Goal: Complete application form: Complete application form

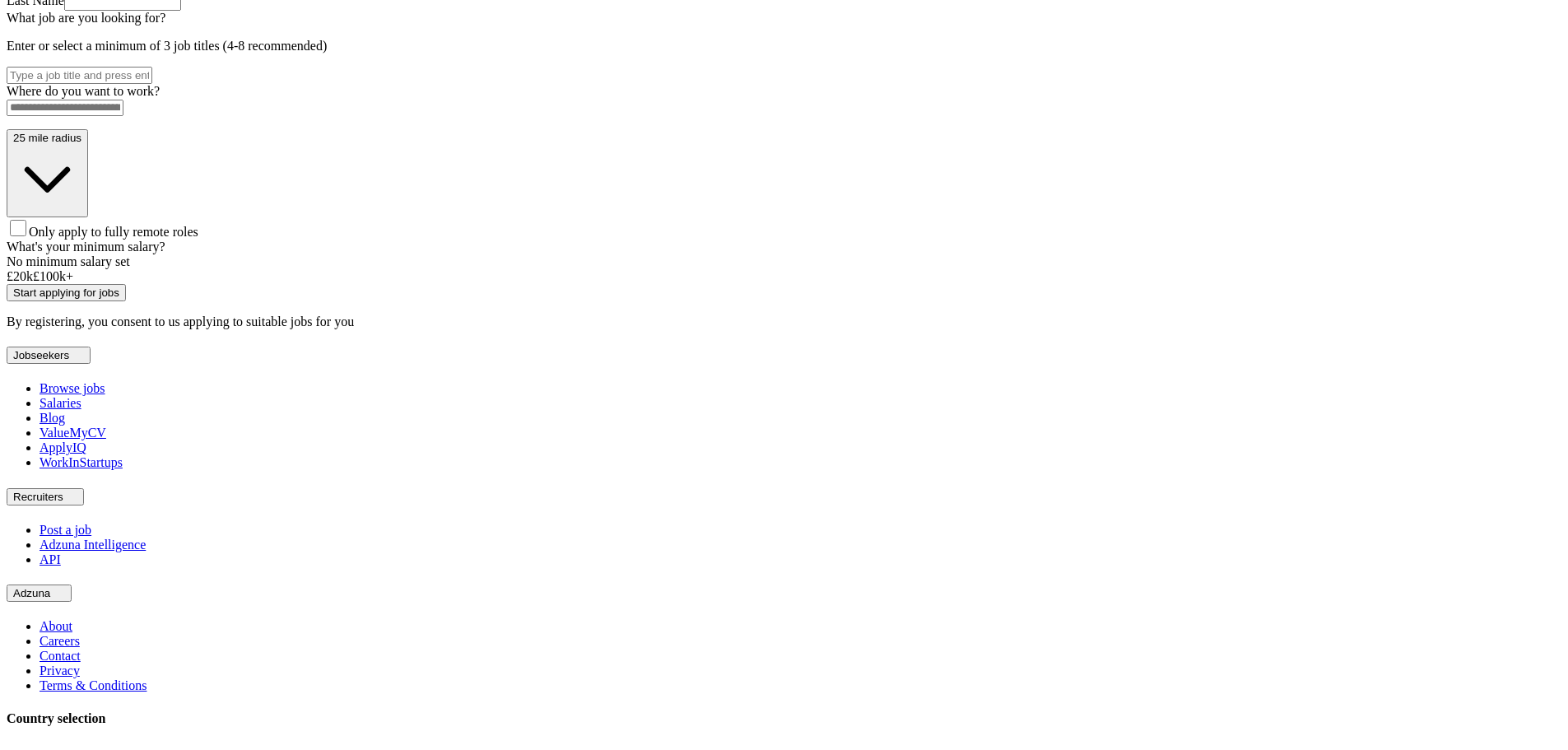
scroll to position [494, 0]
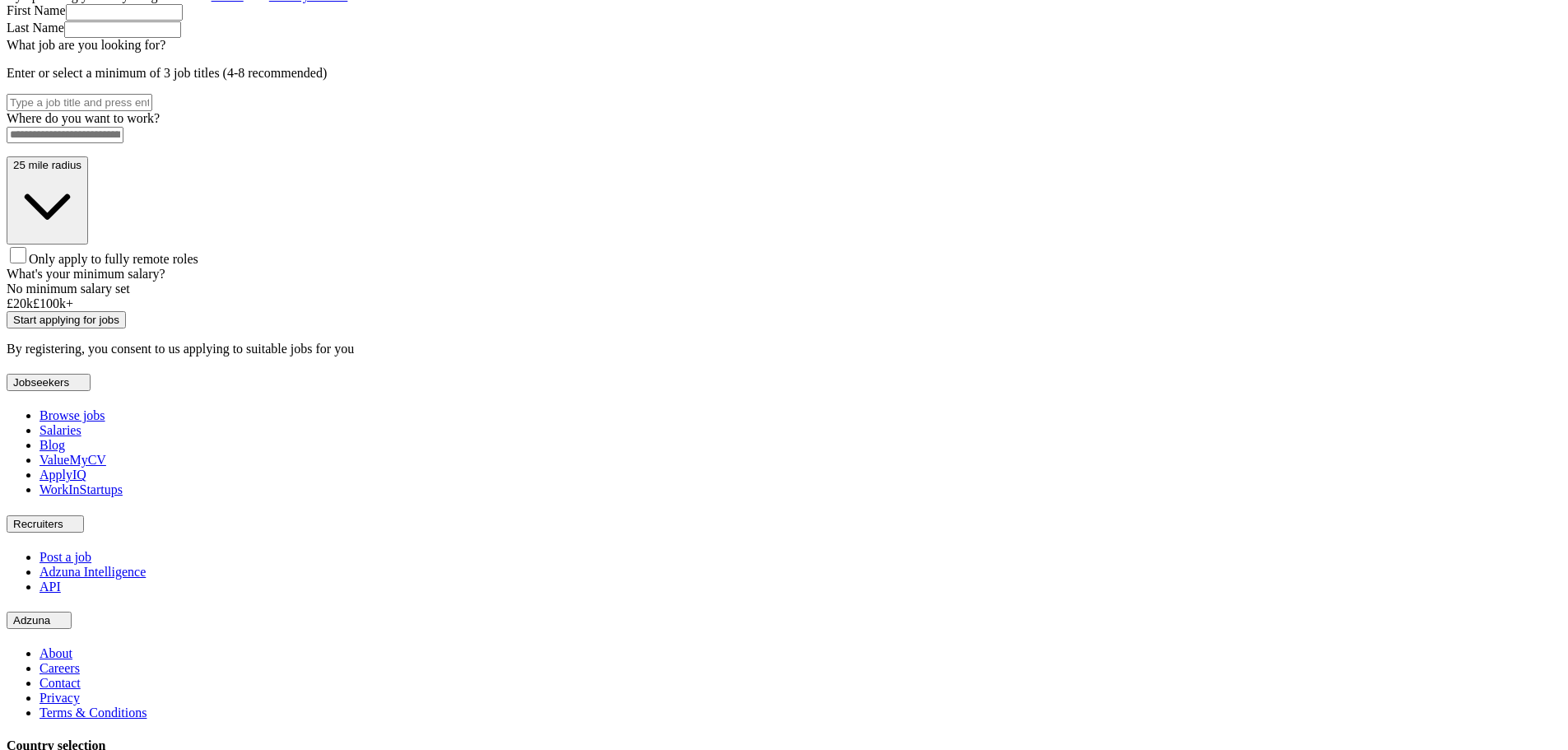
click at [584, 356] on div "Let ApplyIQ do the hard work of searching and applying for jobs. Just tell us w…" at bounding box center [784, 105] width 1555 height 501
click at [124, 144] on input at bounding box center [65, 134] width 117 height 16
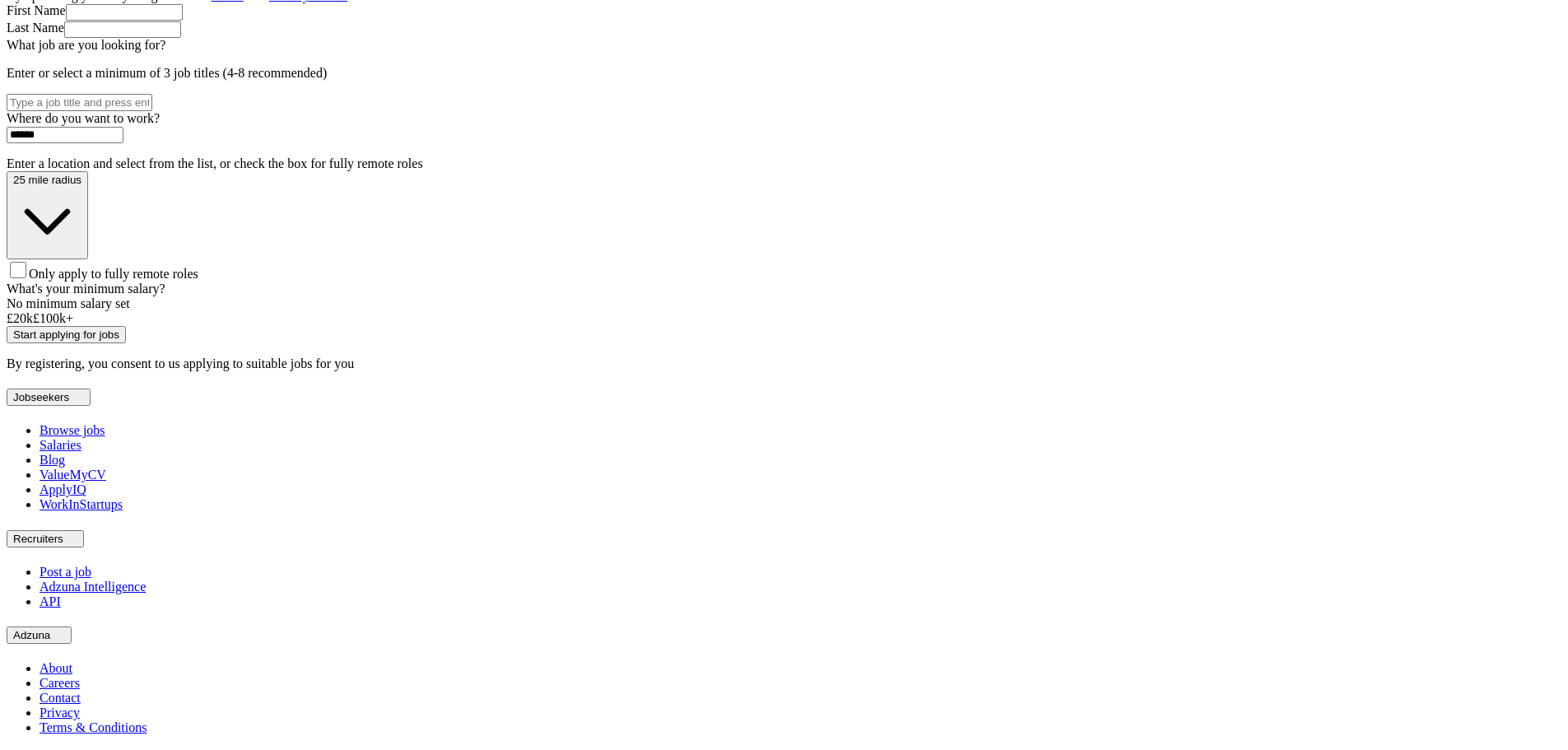
click at [716, 282] on div "Where do you want to work? ****** Enter a location and select from the list, or…" at bounding box center [784, 196] width 1555 height 170
click at [124, 144] on input "******" at bounding box center [65, 134] width 117 height 16
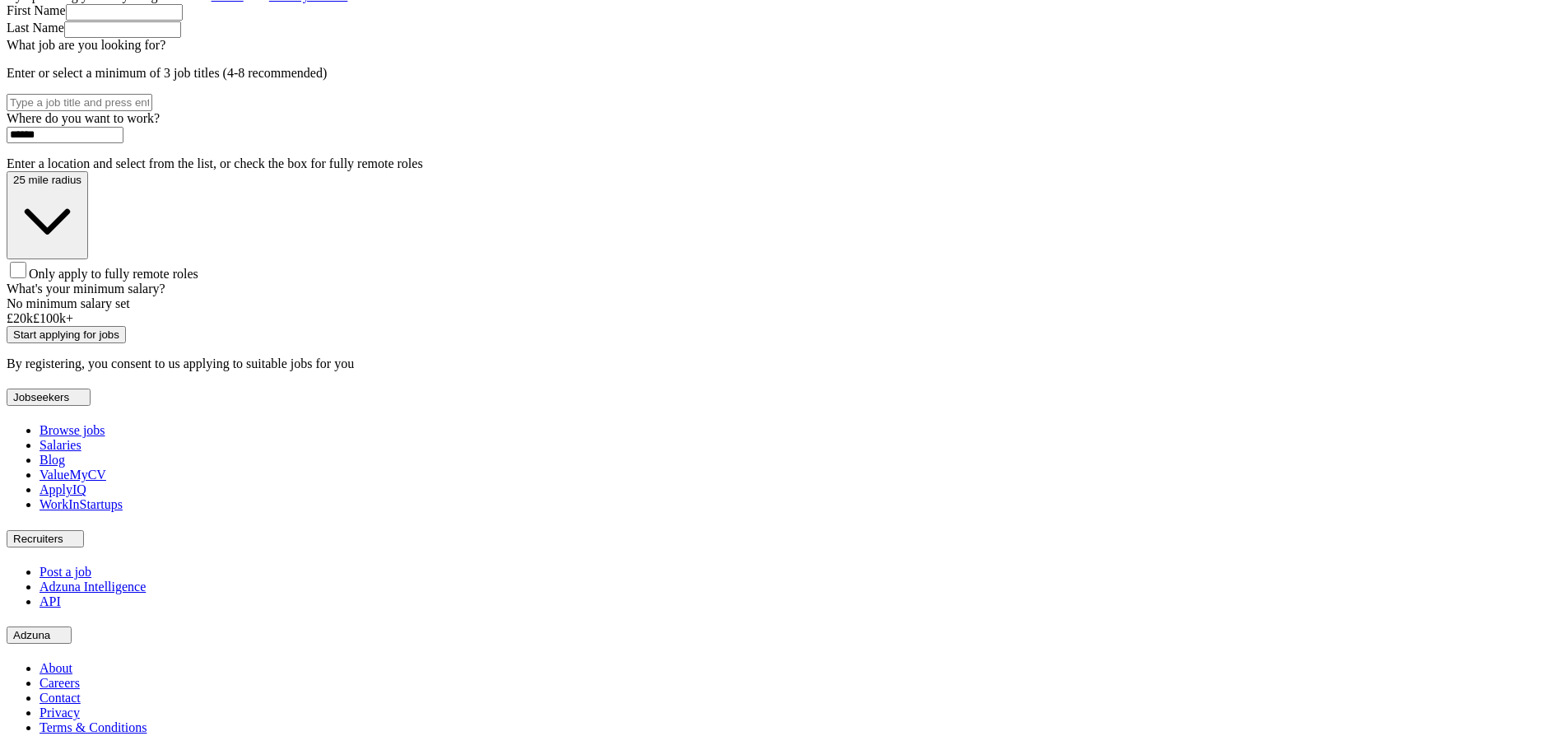
click at [124, 144] on input "******" at bounding box center [65, 134] width 117 height 16
type input "******"
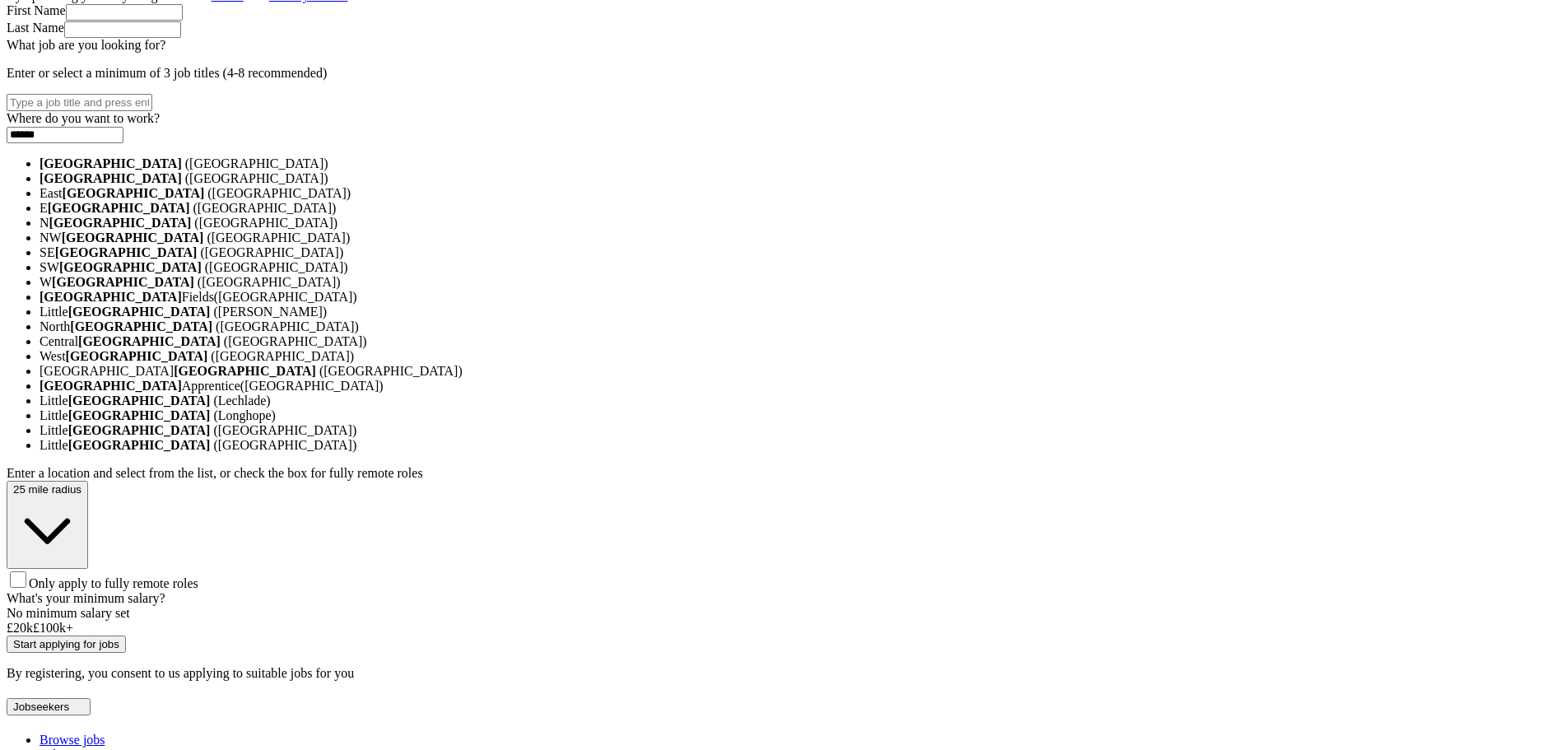
click at [742, 171] on li "[GEOGRAPHIC_DATA] ([GEOGRAPHIC_DATA])" at bounding box center [800, 163] width 1522 height 14
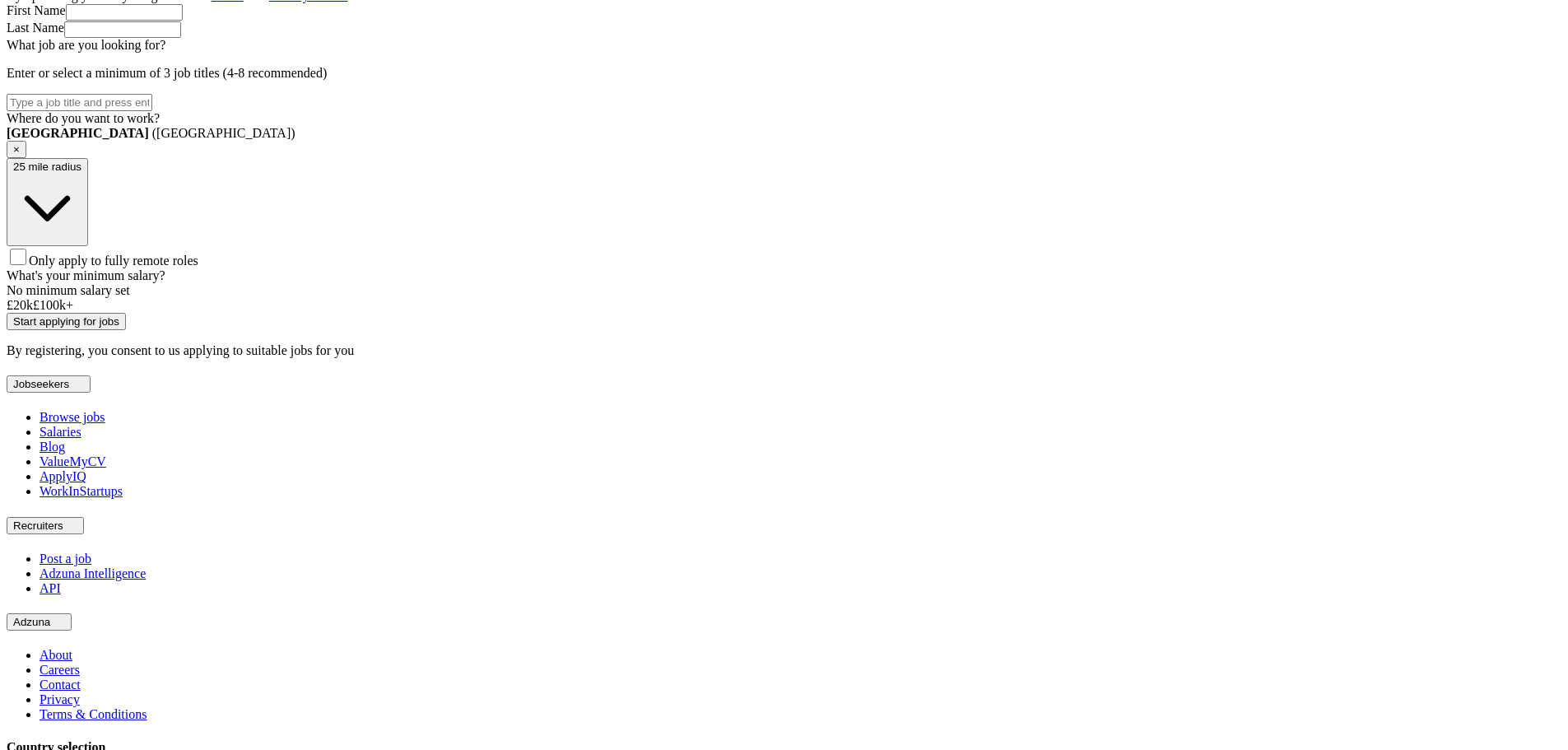
click at [198, 267] on span "Only apply to fully remote roles" at bounding box center [113, 261] width 170 height 14
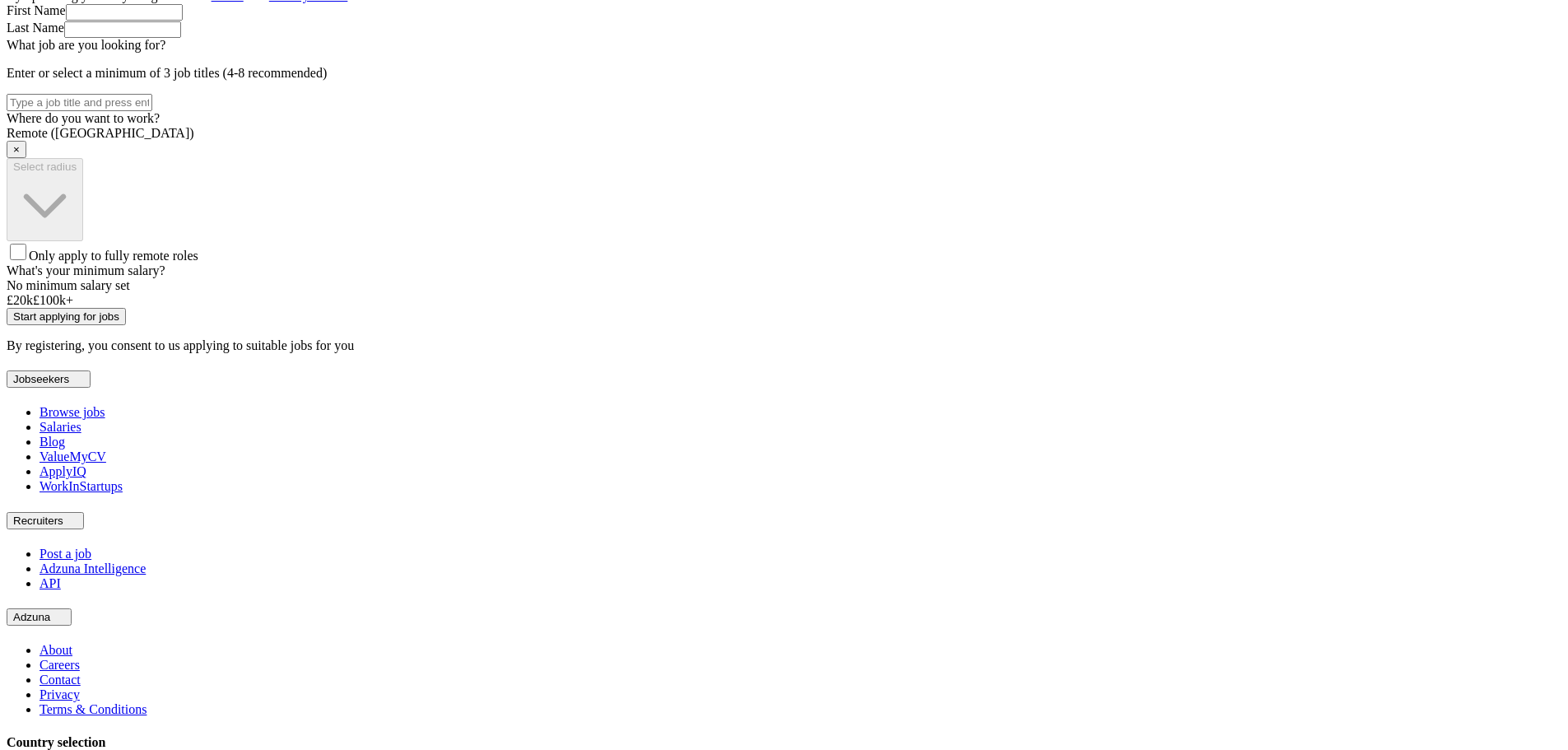
click at [198, 262] on span "Only apply to fully remote roles" at bounding box center [113, 256] width 170 height 14
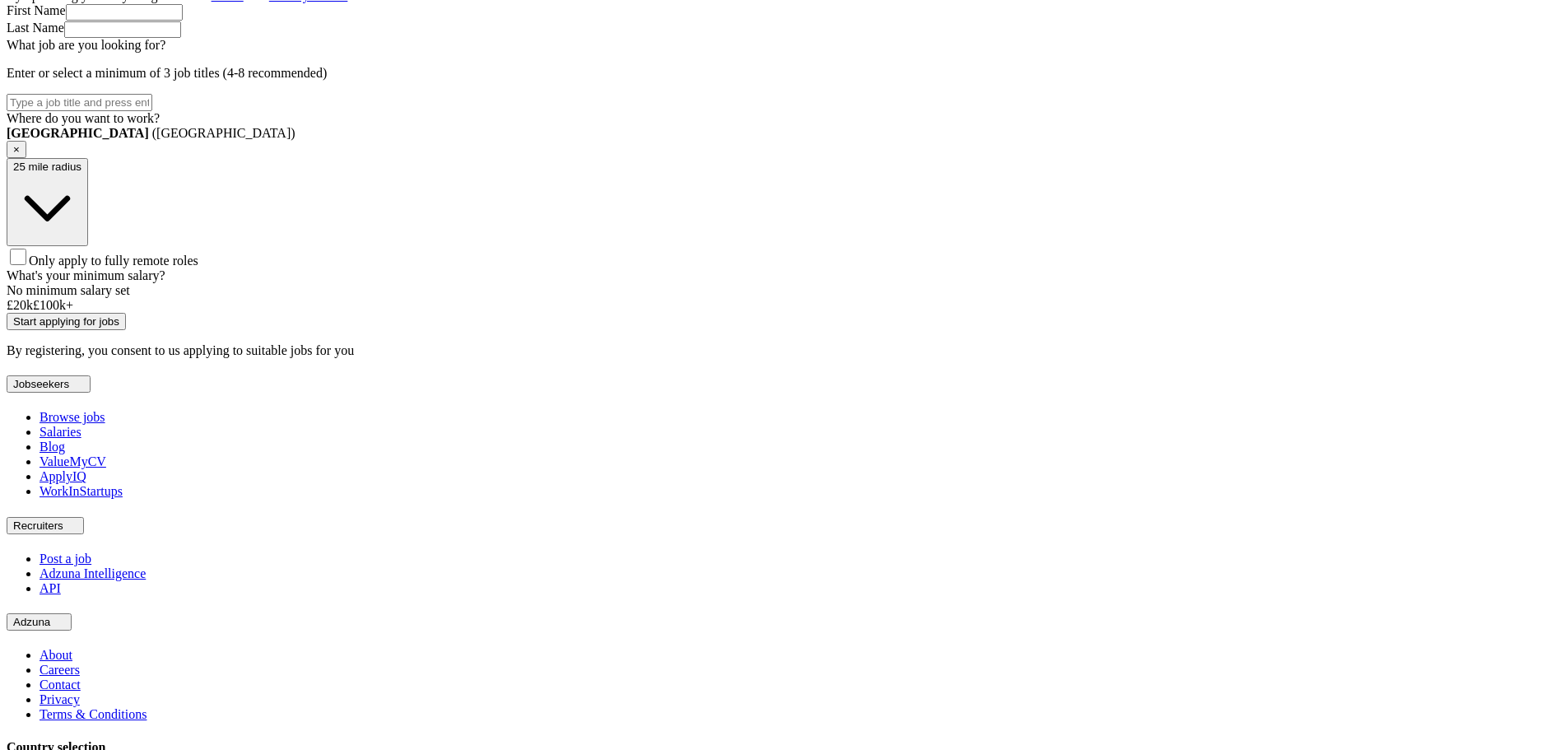
click at [198, 267] on span "Only apply to fully remote roles" at bounding box center [113, 261] width 170 height 14
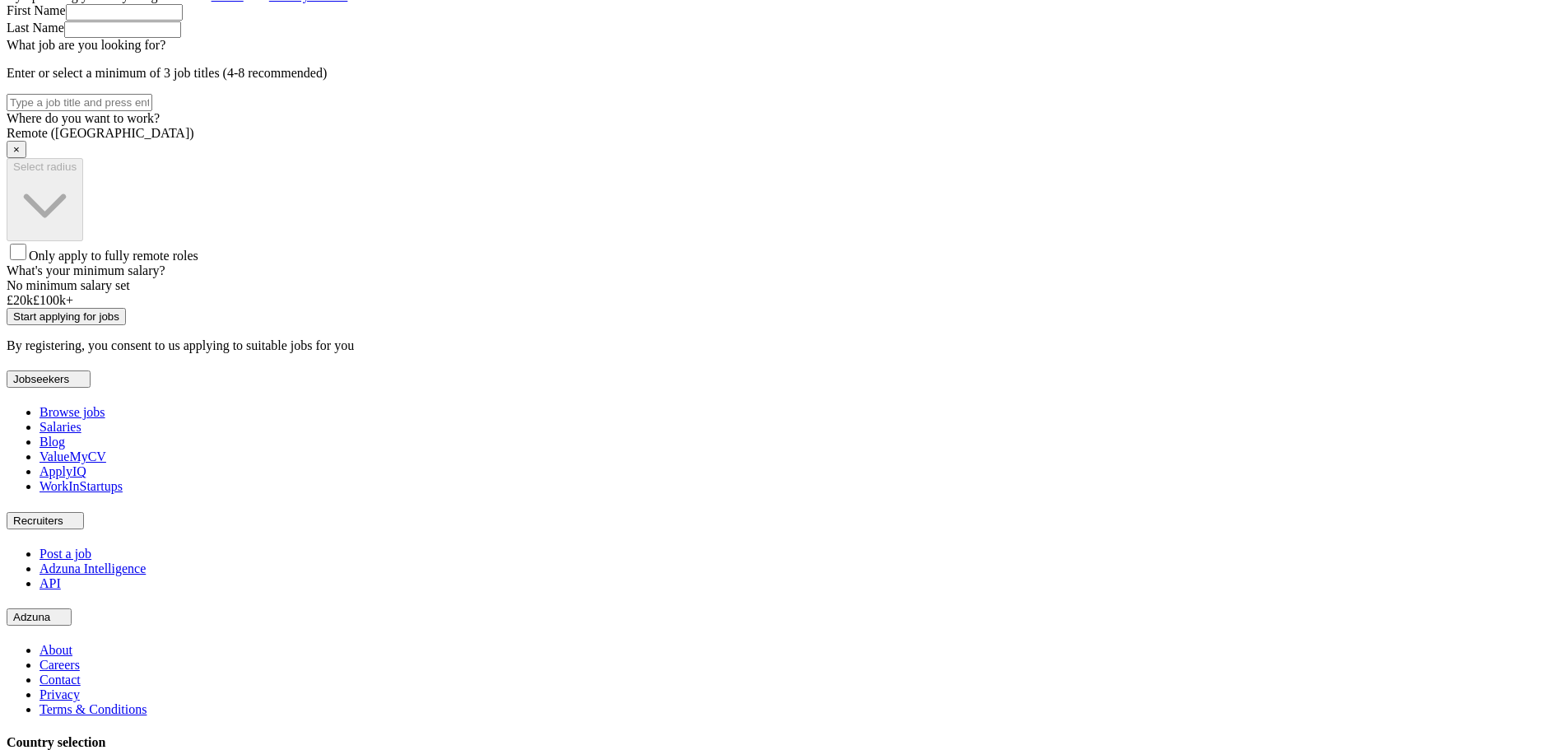
click at [198, 262] on span "Only apply to fully remote roles" at bounding box center [113, 256] width 170 height 14
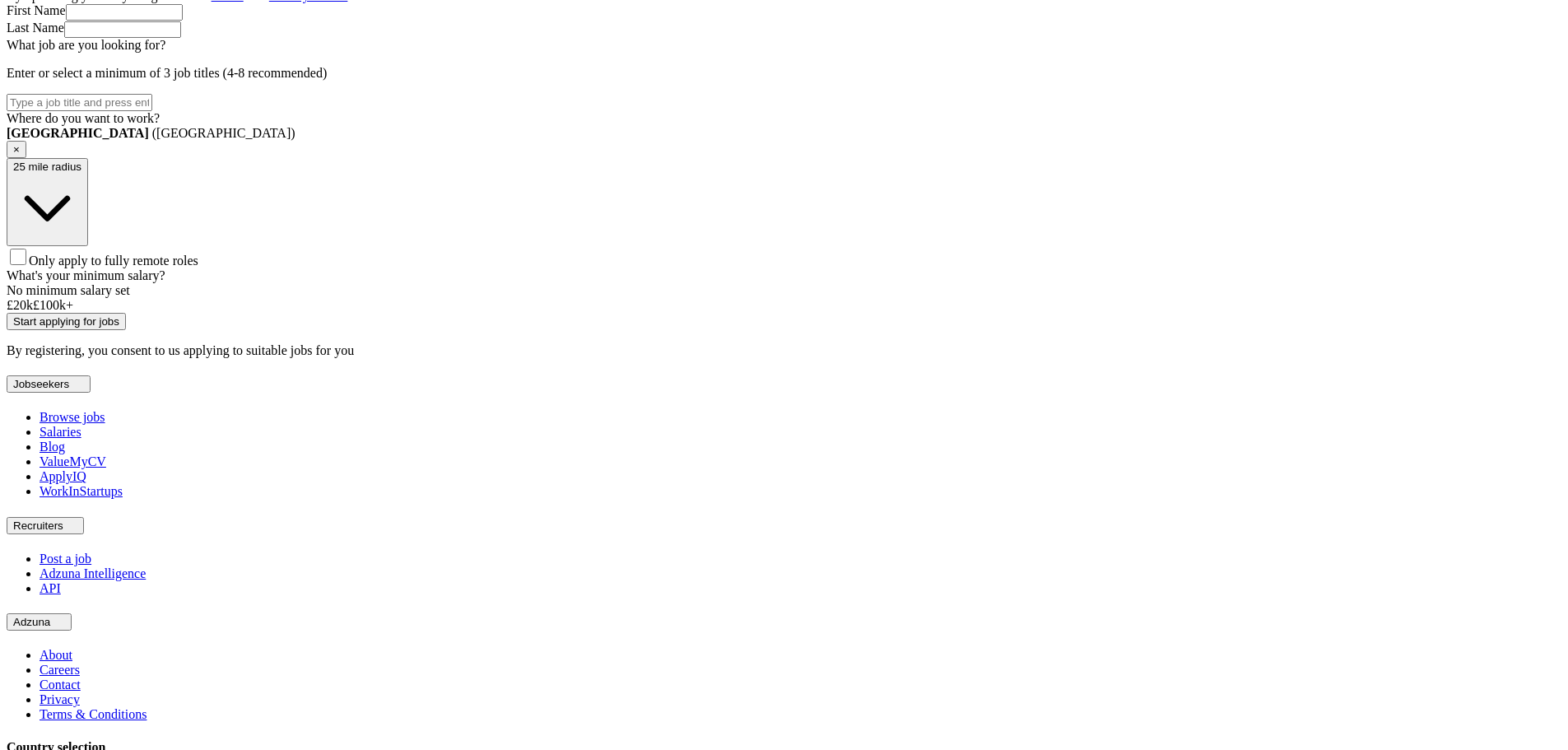
click at [198, 267] on span "Only apply to fully remote roles" at bounding box center [113, 261] width 170 height 14
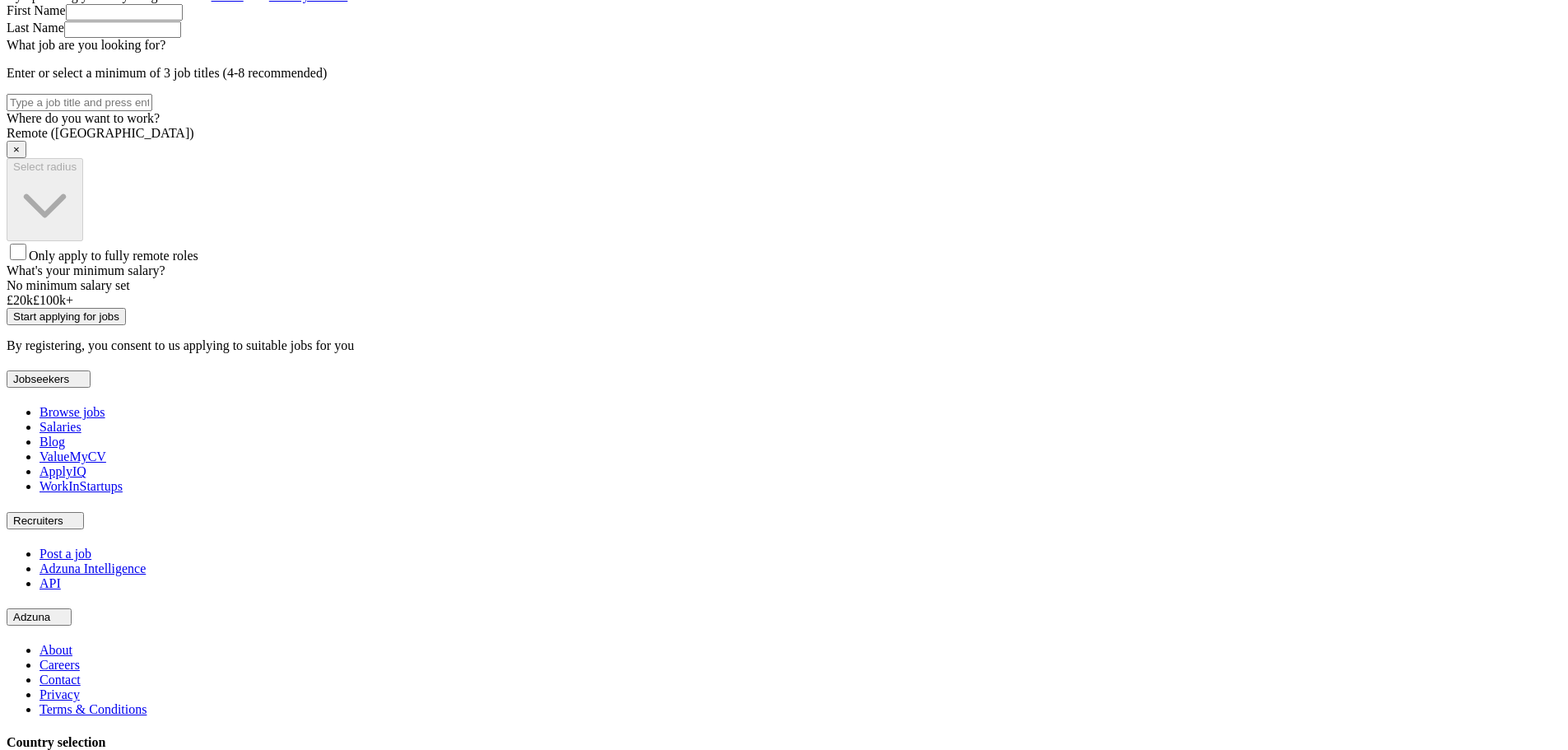
click at [198, 262] on span "Only apply to fully remote roles" at bounding box center [113, 256] width 170 height 14
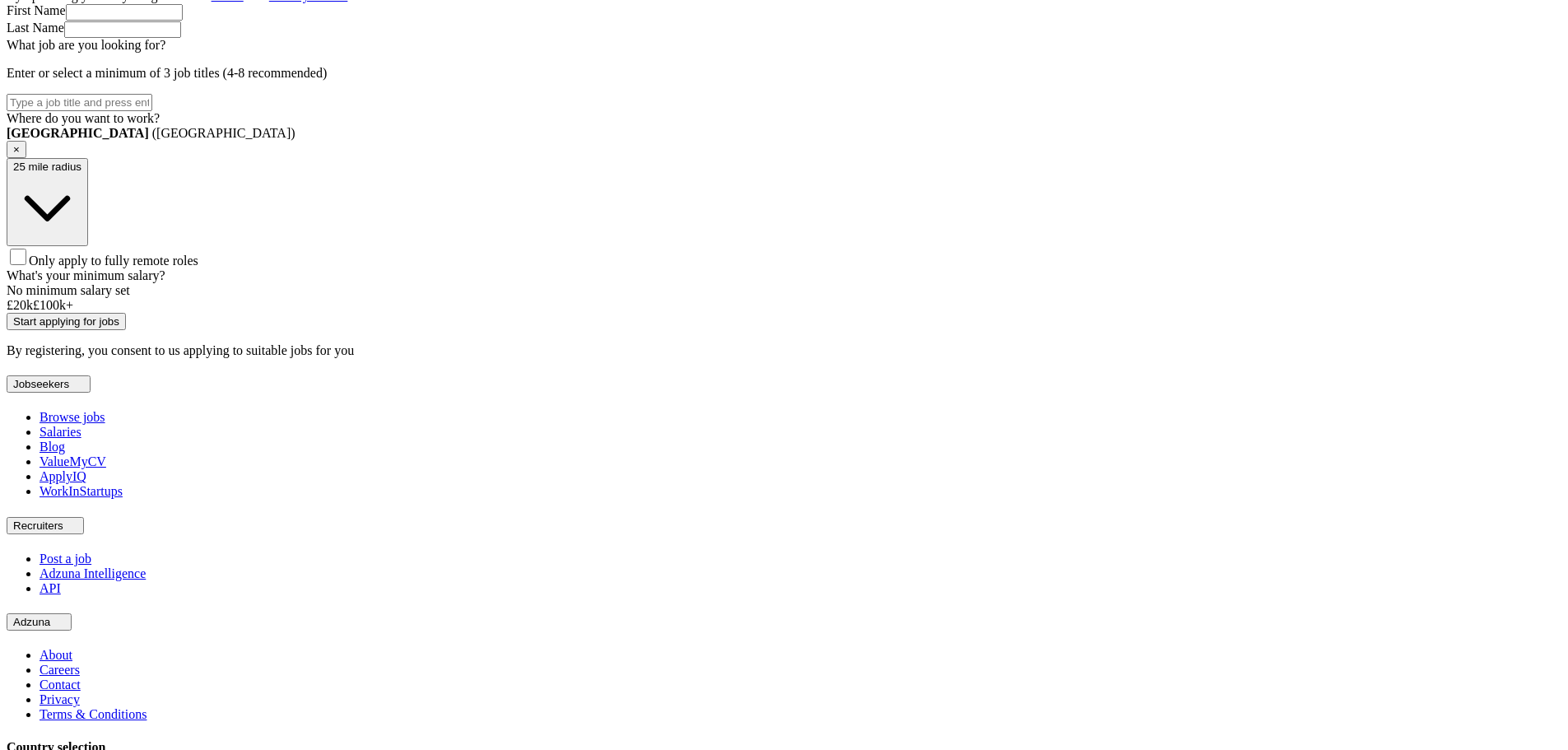
click at [20, 155] on span "×" at bounding box center [16, 149] width 7 height 12
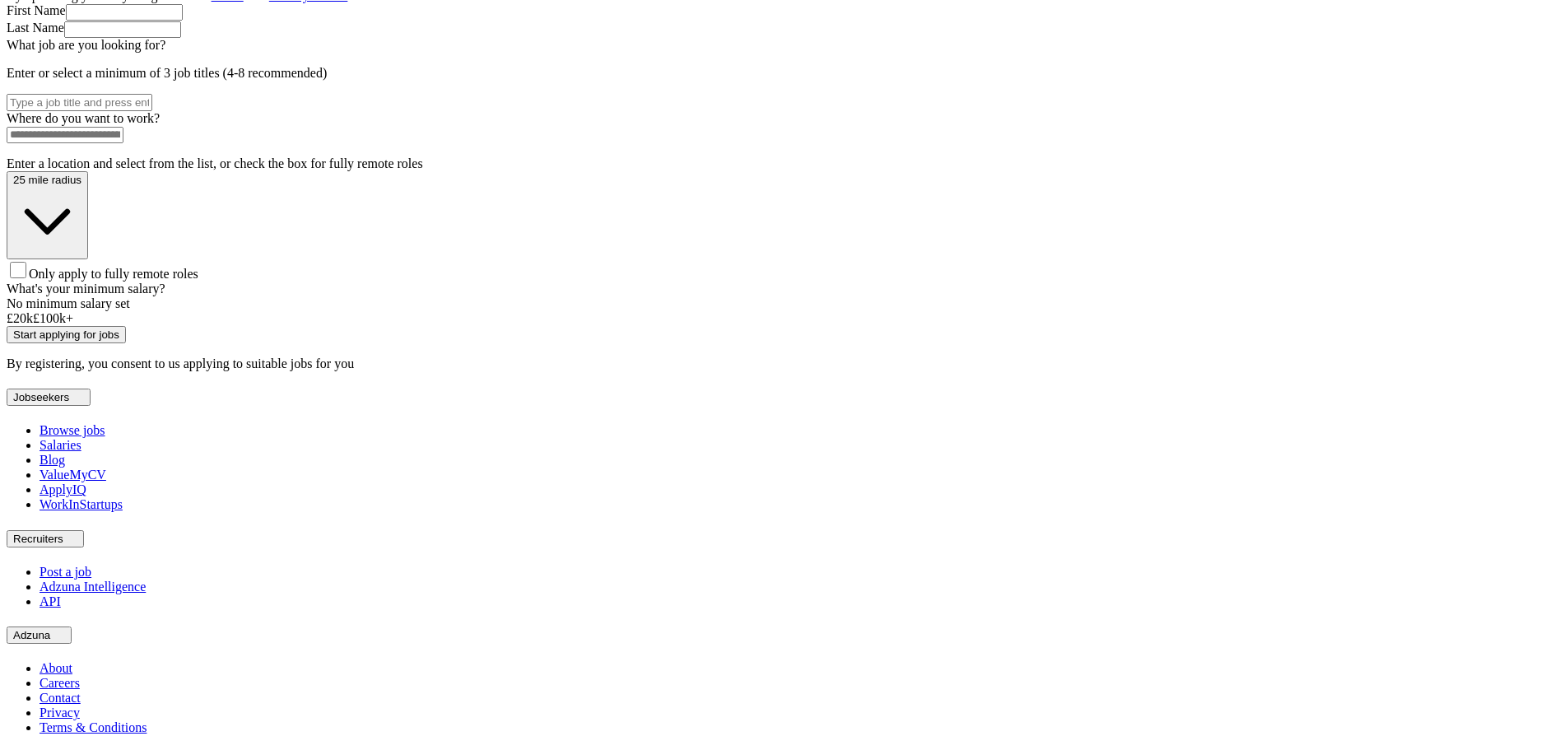
click at [198, 281] on span "Only apply to fully remote roles" at bounding box center [113, 273] width 170 height 14
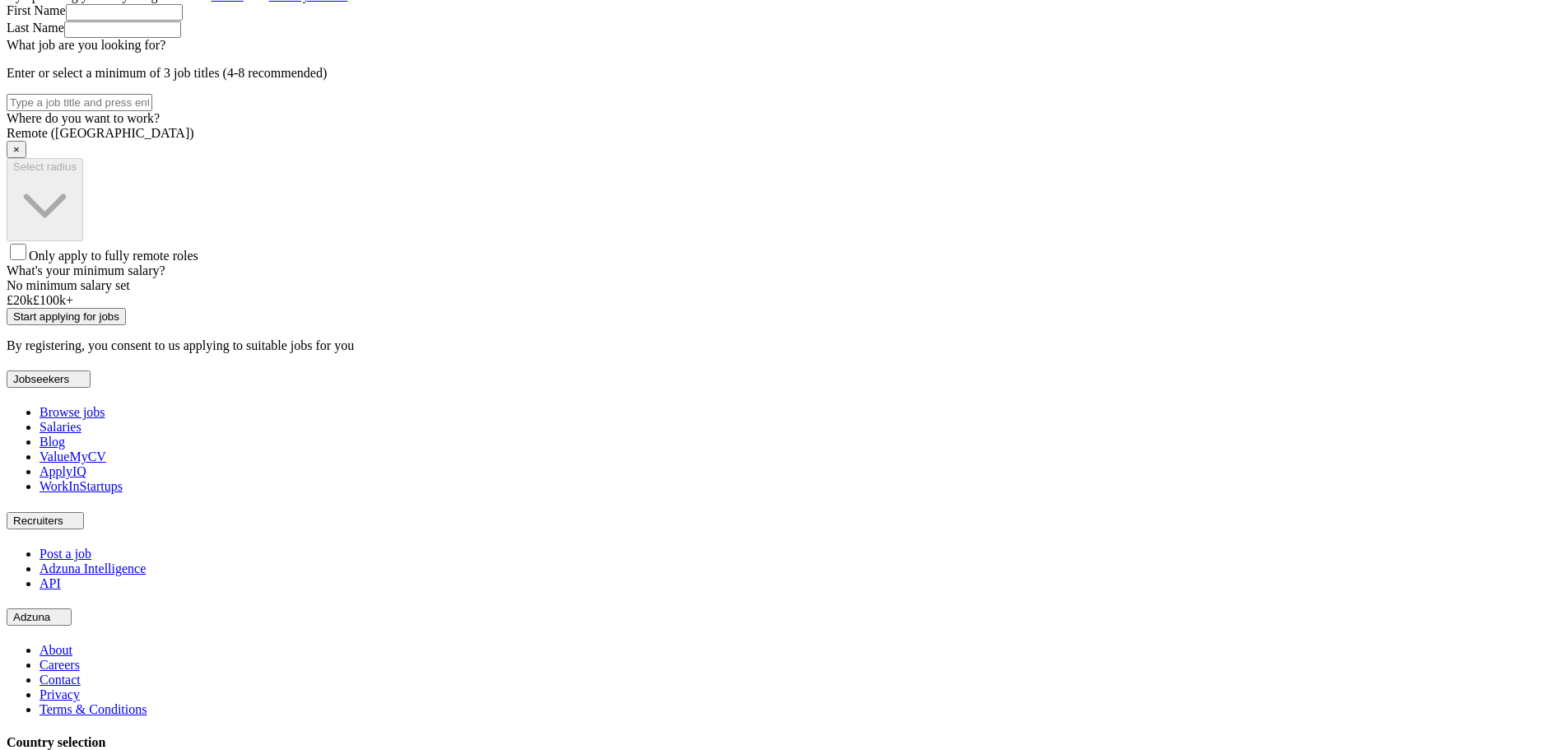
click at [198, 262] on span "Only apply to fully remote roles" at bounding box center [113, 256] width 170 height 14
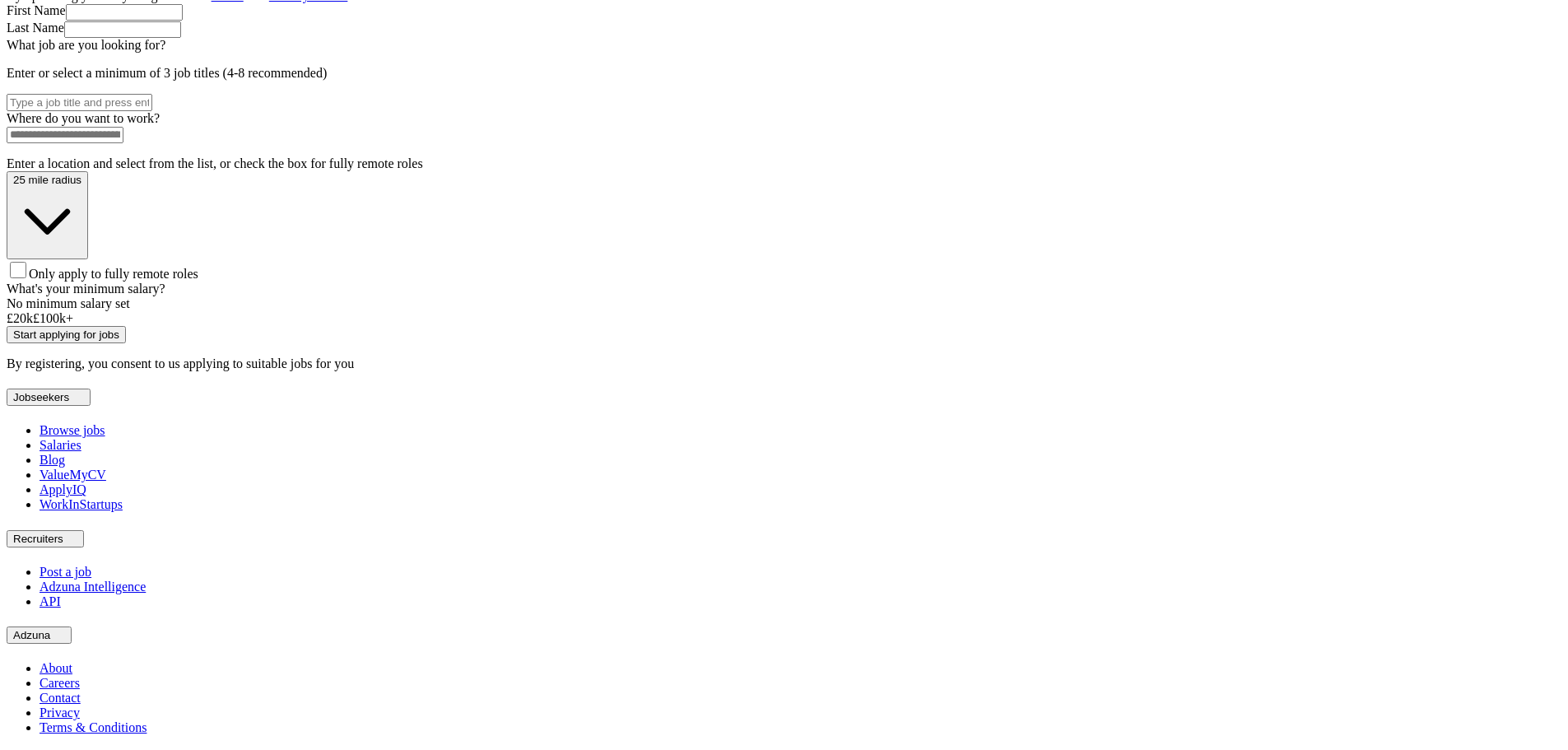
click at [124, 144] on input at bounding box center [65, 134] width 117 height 16
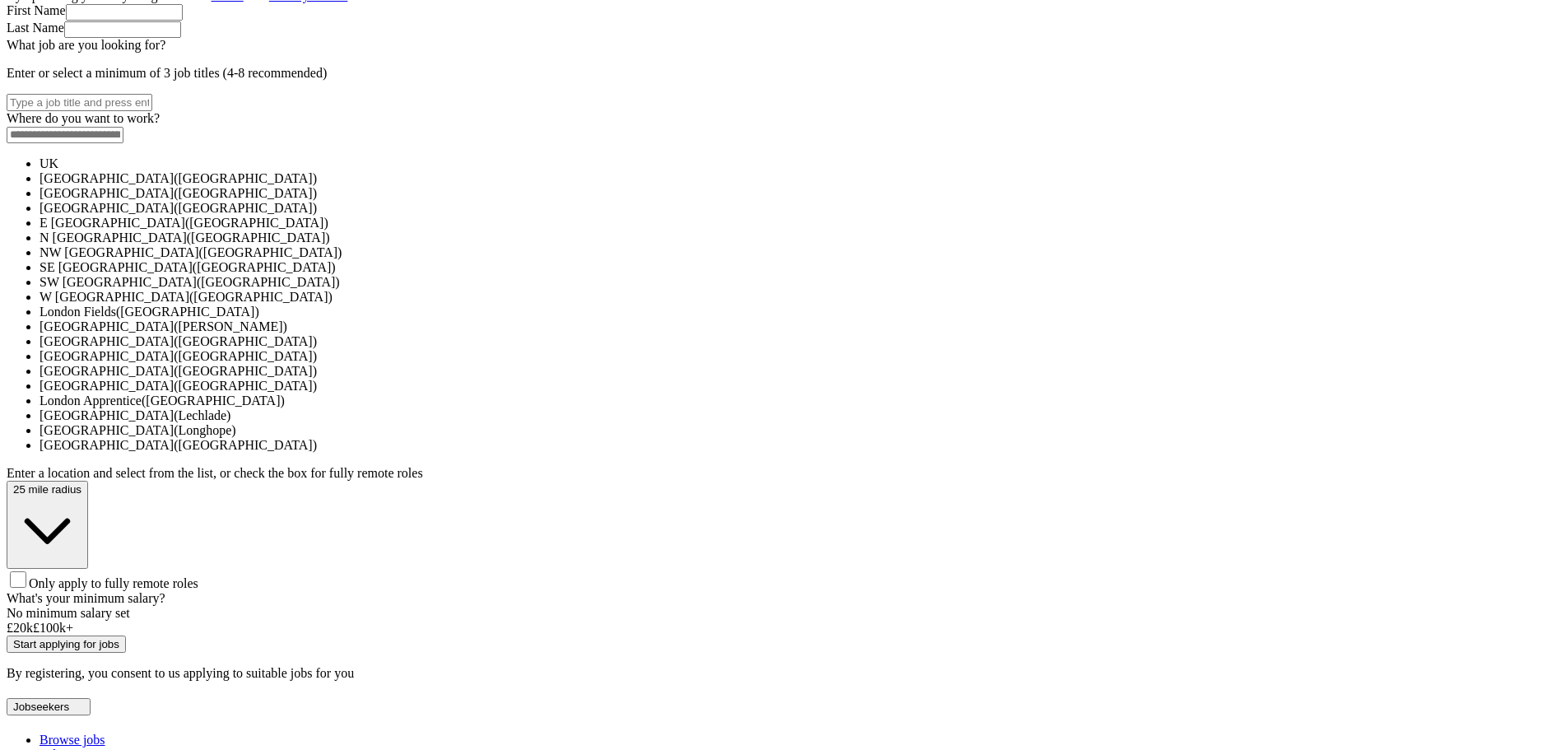
click at [693, 171] on li "UK" at bounding box center [800, 163] width 1522 height 14
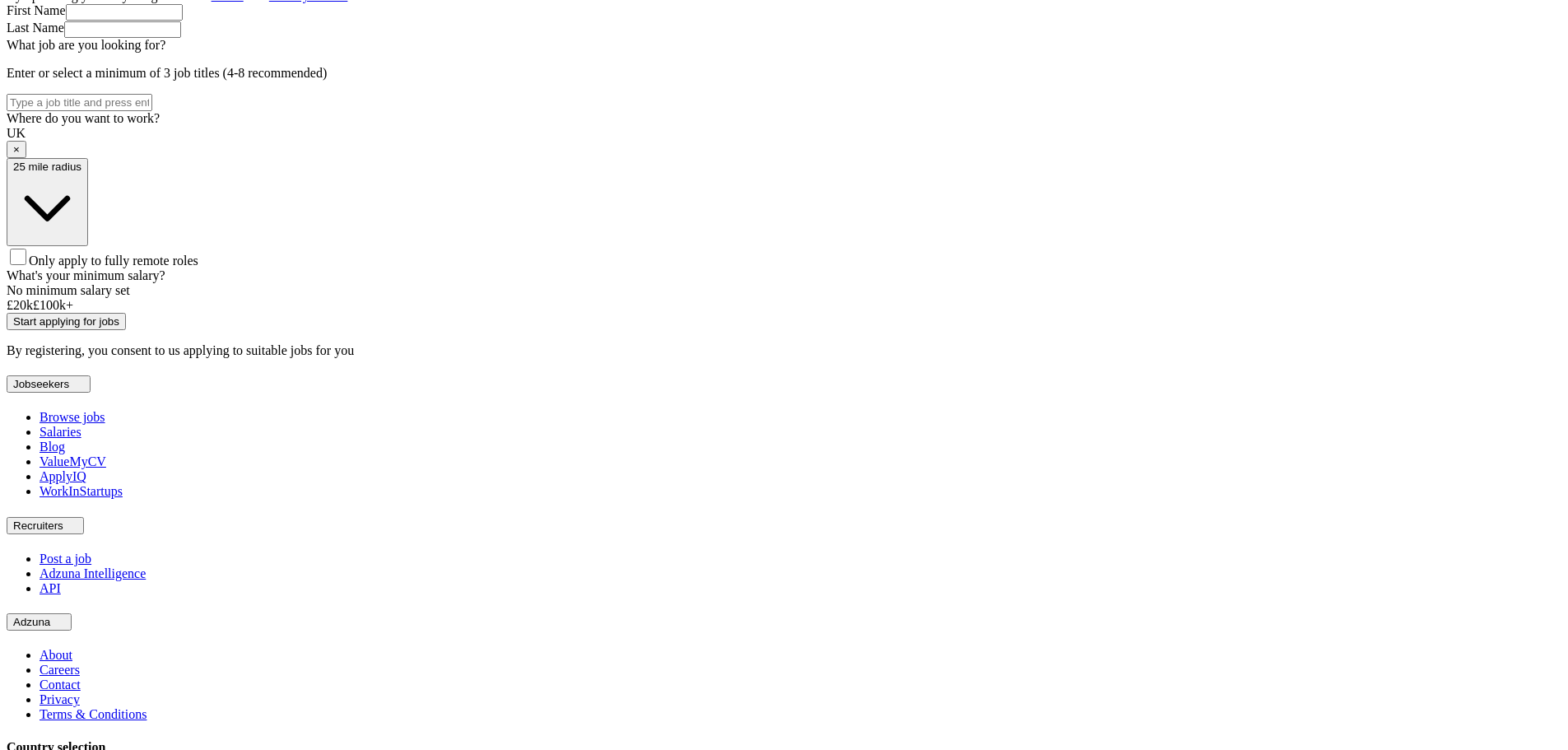
click at [198, 267] on span "Only apply to fully remote roles" at bounding box center [113, 261] width 170 height 14
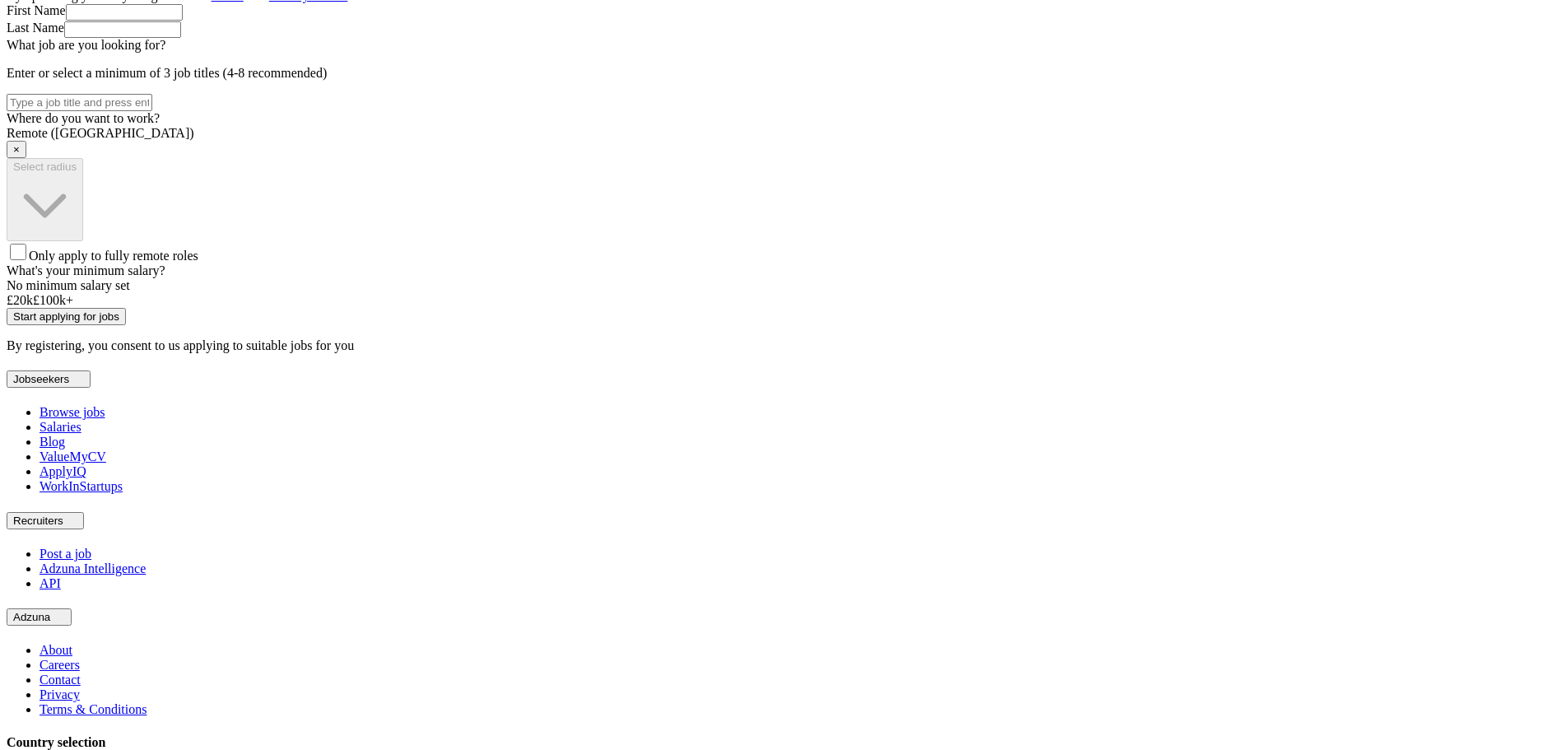
click at [1139, 353] on div "ApplyIQ Let ApplyIQ do the hard work of searching and applying for jobs. Just t…" at bounding box center [784, 29] width 1555 height 648
drag, startPoint x: 617, startPoint y: 577, endPoint x: 747, endPoint y: 577, distance: 130.0
click at [134, 293] on div at bounding box center [134, 293] width 0 height 0
click at [943, 293] on div "At least £ 51k per year" at bounding box center [784, 284] width 1555 height 14
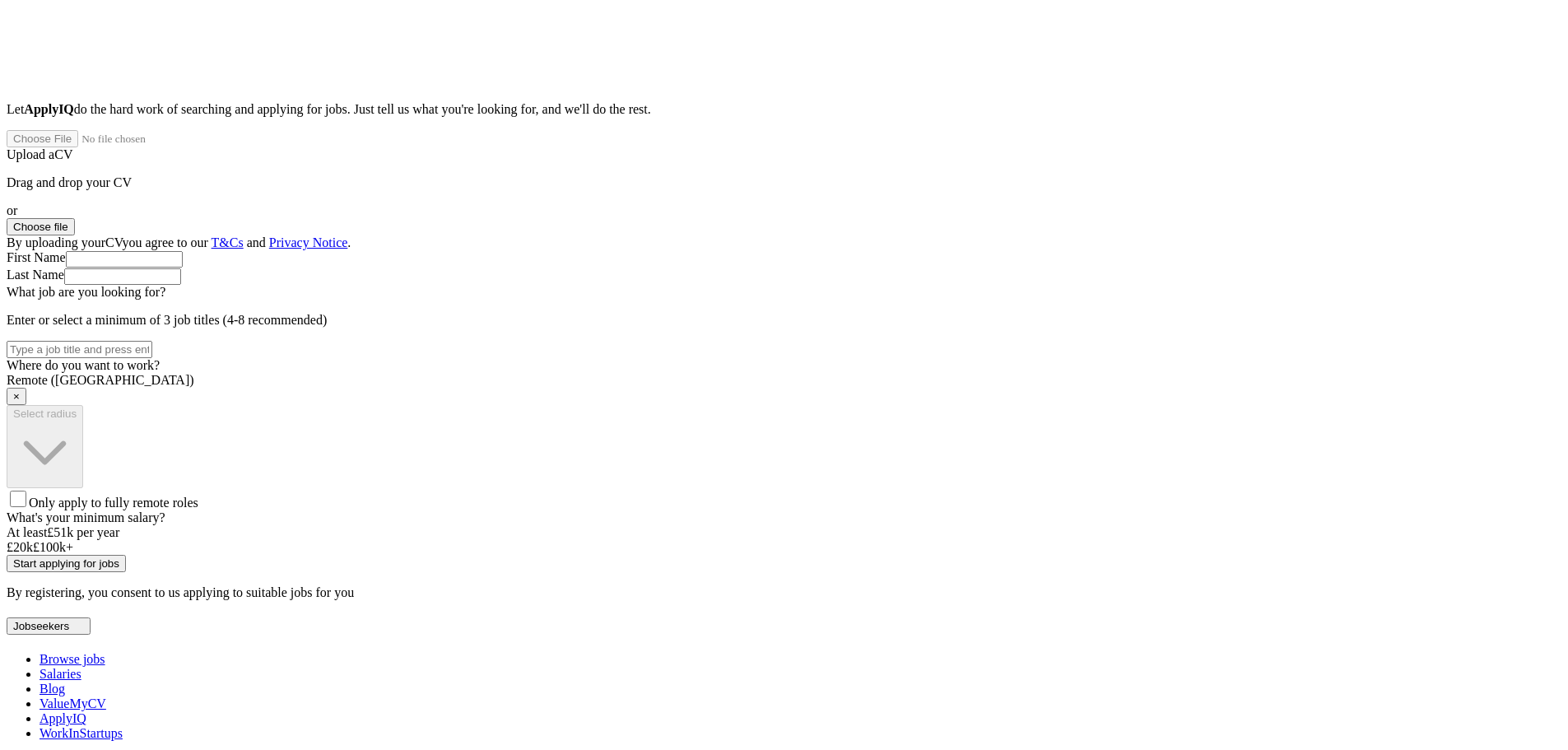
scroll to position [0, 0]
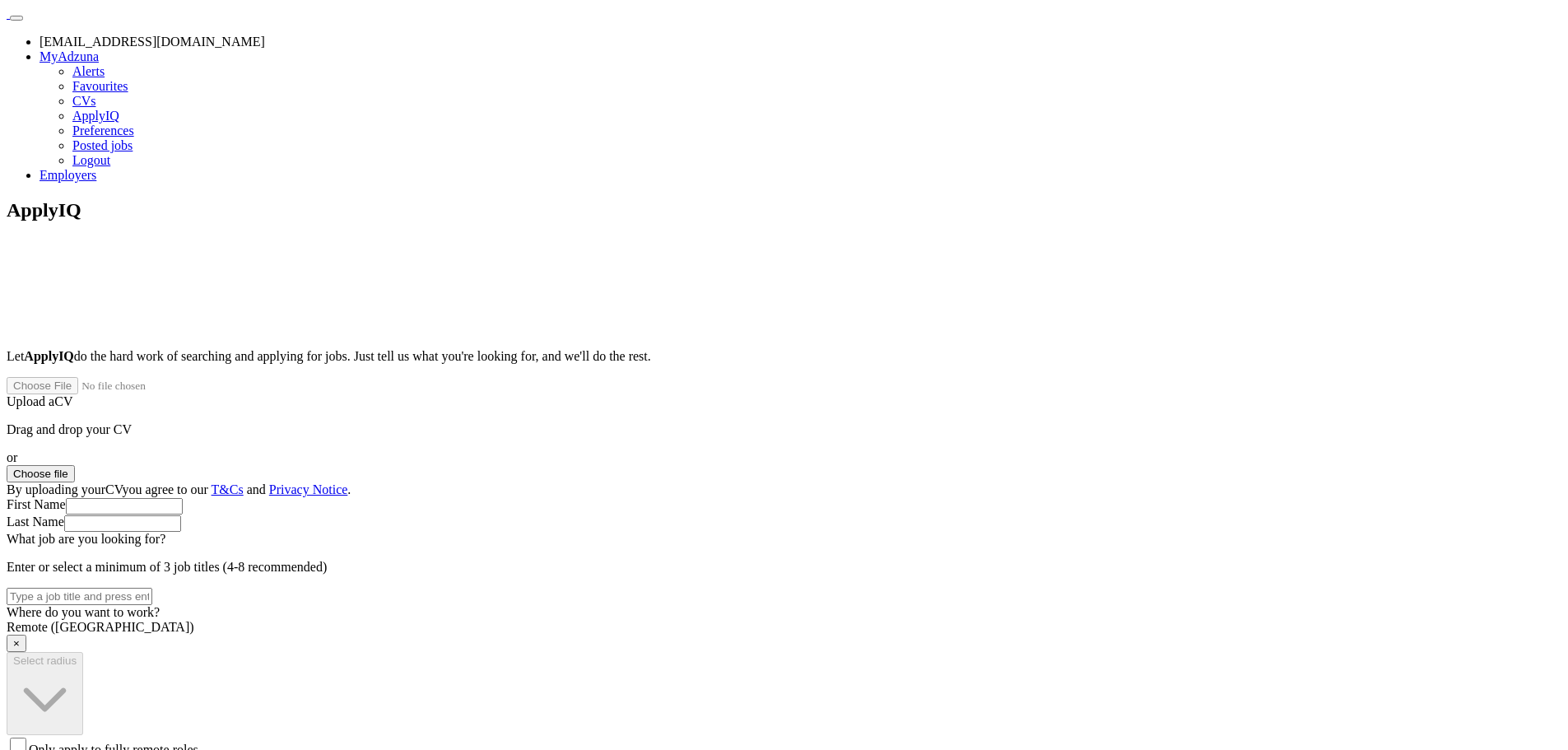
click at [75, 466] on button "Choose file" at bounding box center [40, 474] width 68 height 17
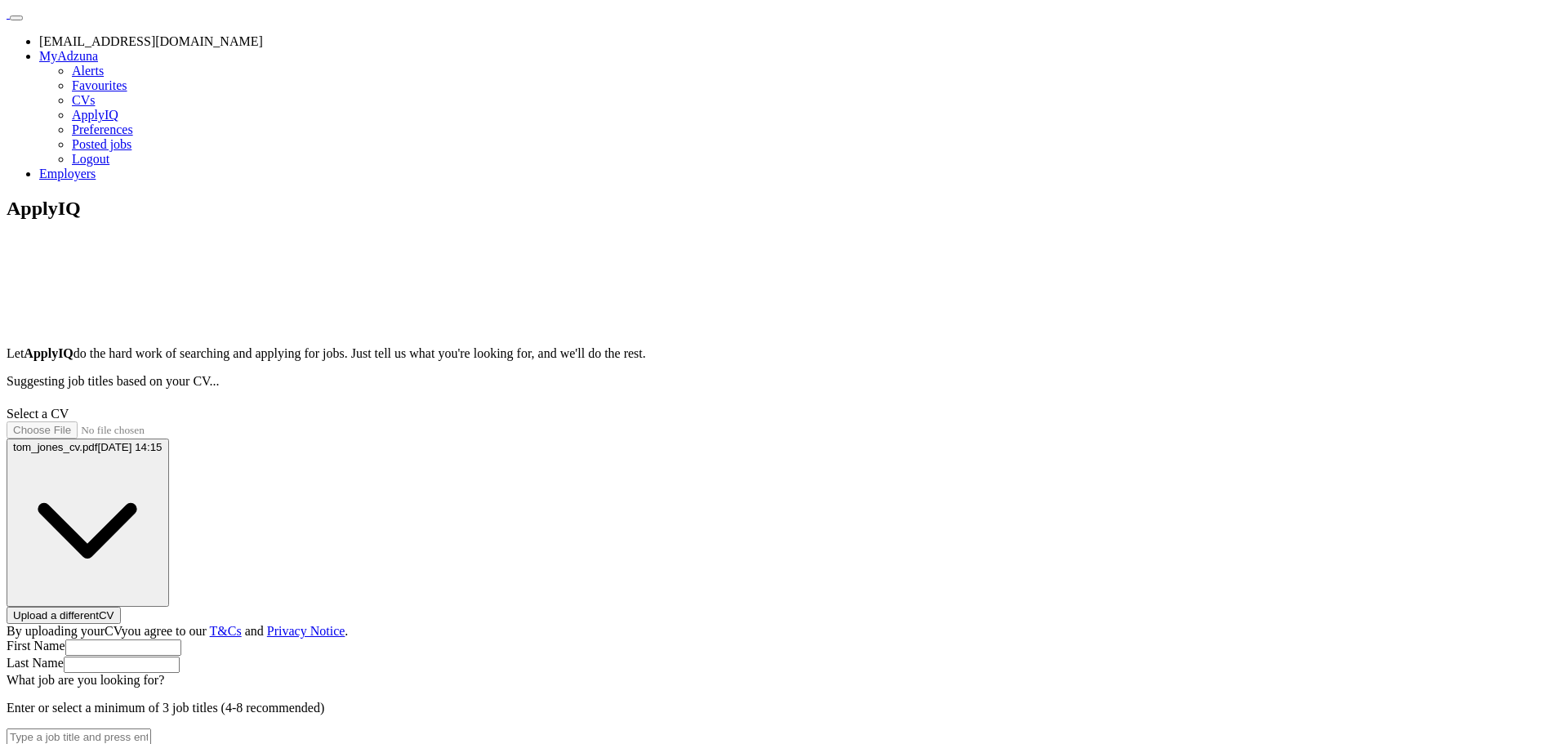
type input "***"
type input "*****"
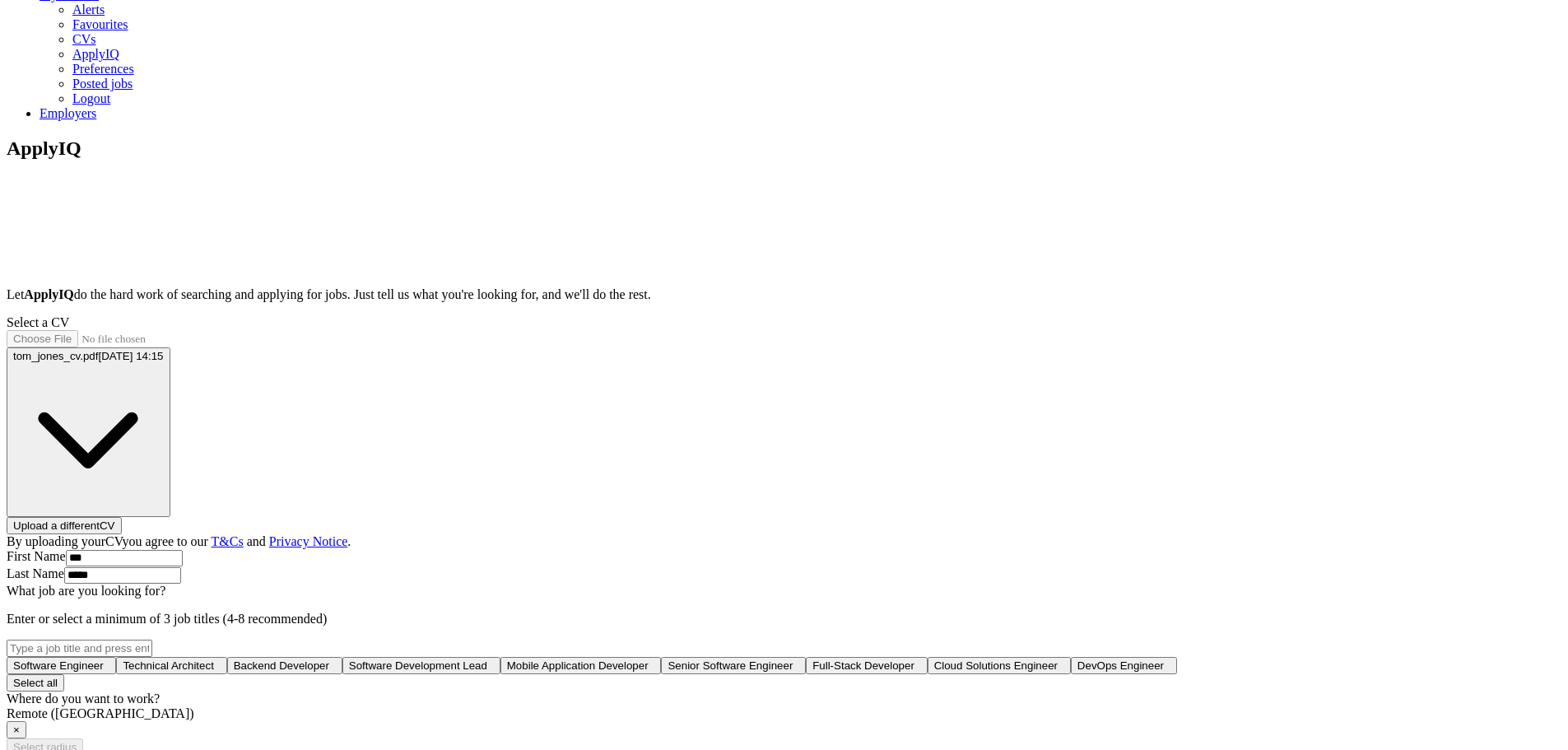
scroll to position [165, 0]
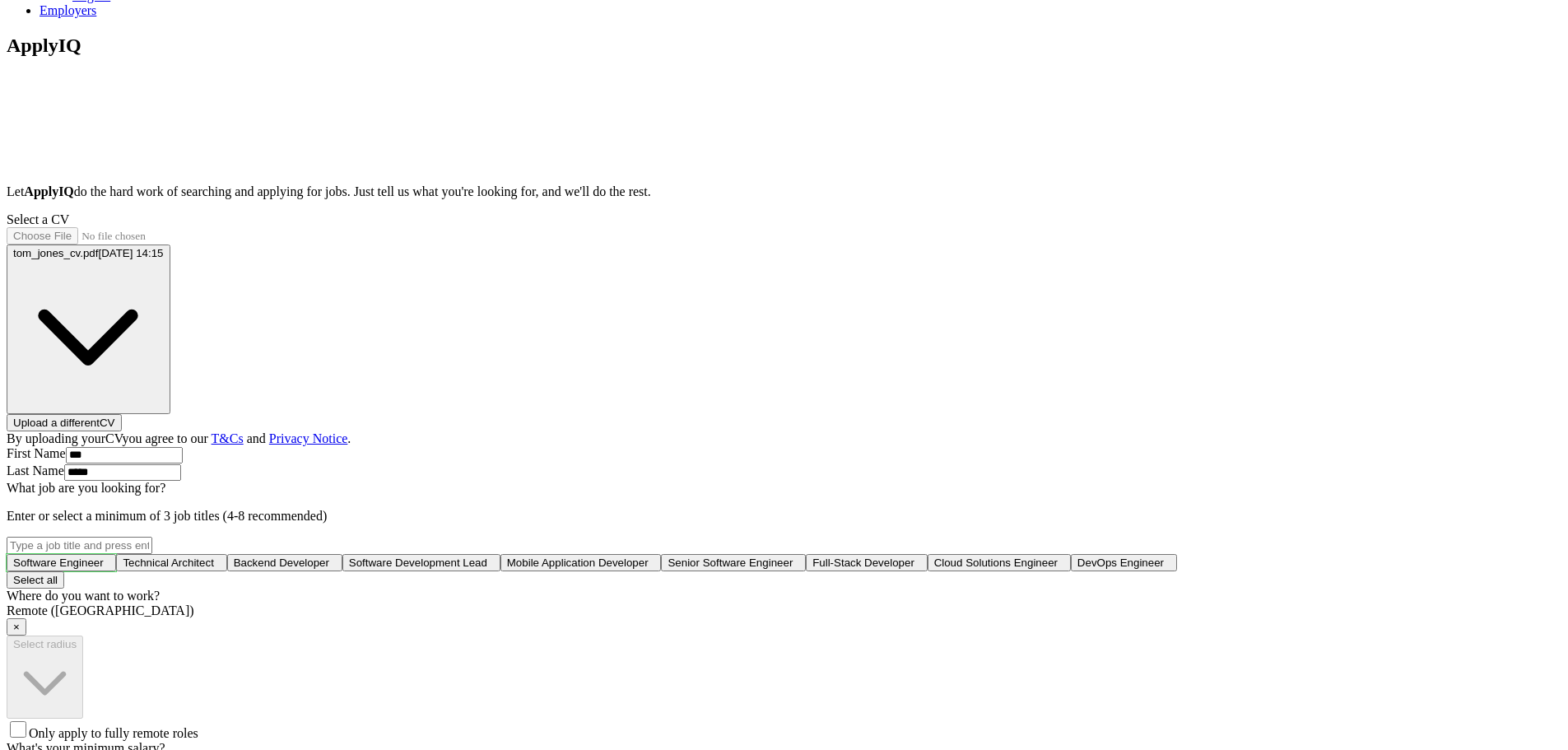
click at [116, 554] on button "Software Engineer +" at bounding box center [61, 562] width 109 height 17
click at [217, 557] on span "Technical Architect" at bounding box center [171, 562] width 91 height 12
click at [349, 554] on button "Backend Developer +" at bounding box center [291, 562] width 115 height 17
click at [497, 557] on span "Software Development Lead" at bounding box center [428, 562] width 138 height 12
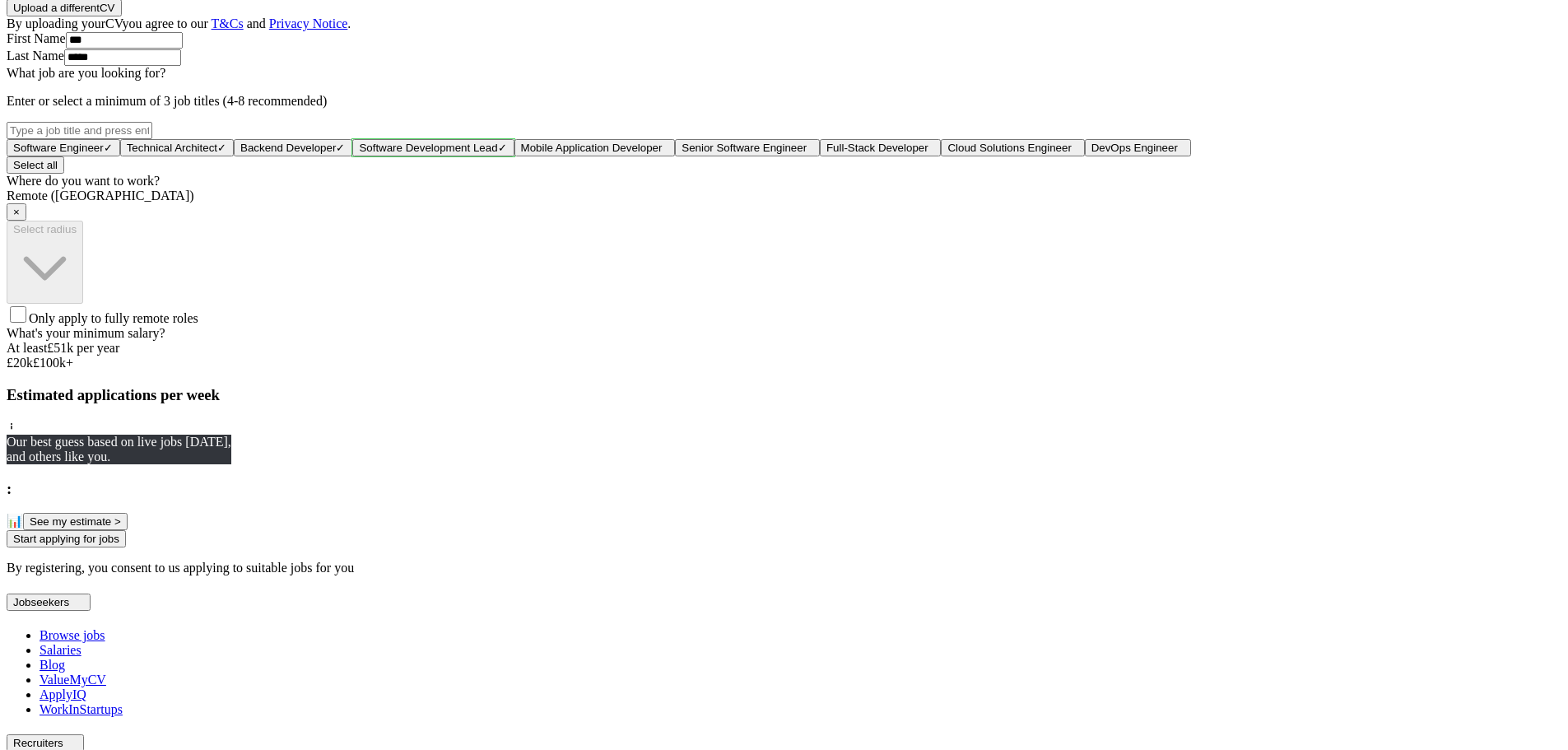
scroll to position [740, 0]
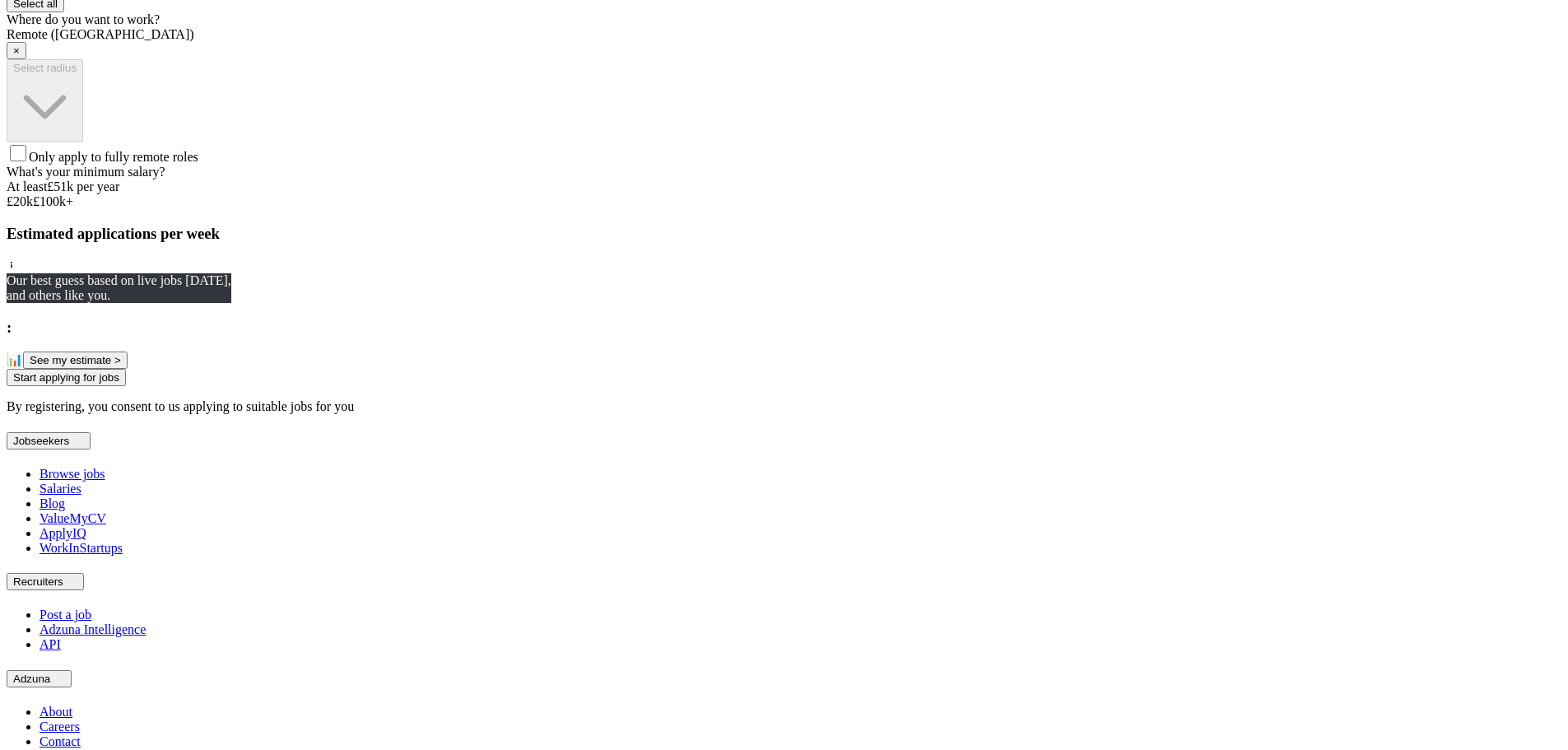
click at [125, 386] on button "Start applying for jobs" at bounding box center [66, 377] width 120 height 17
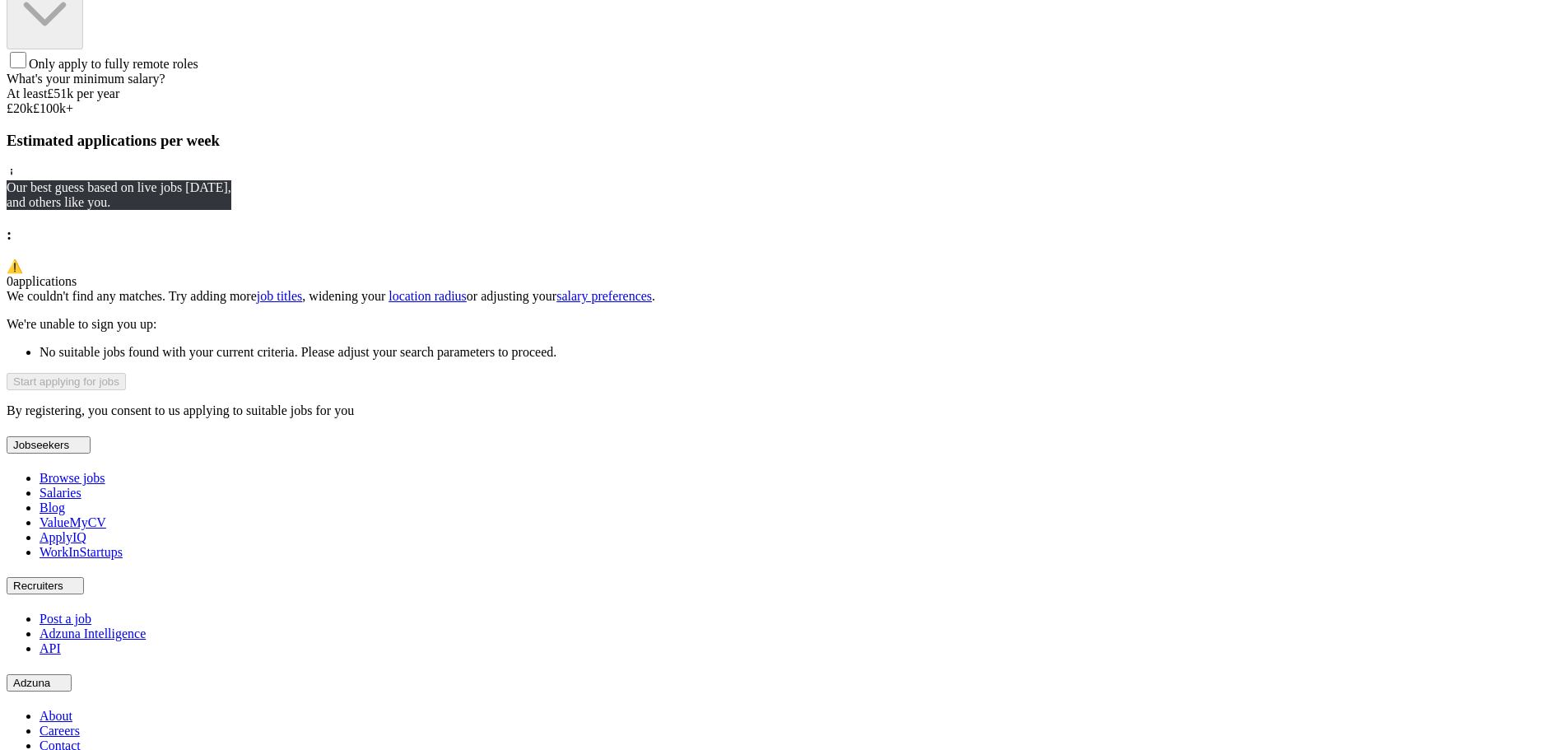
scroll to position [1065, 0]
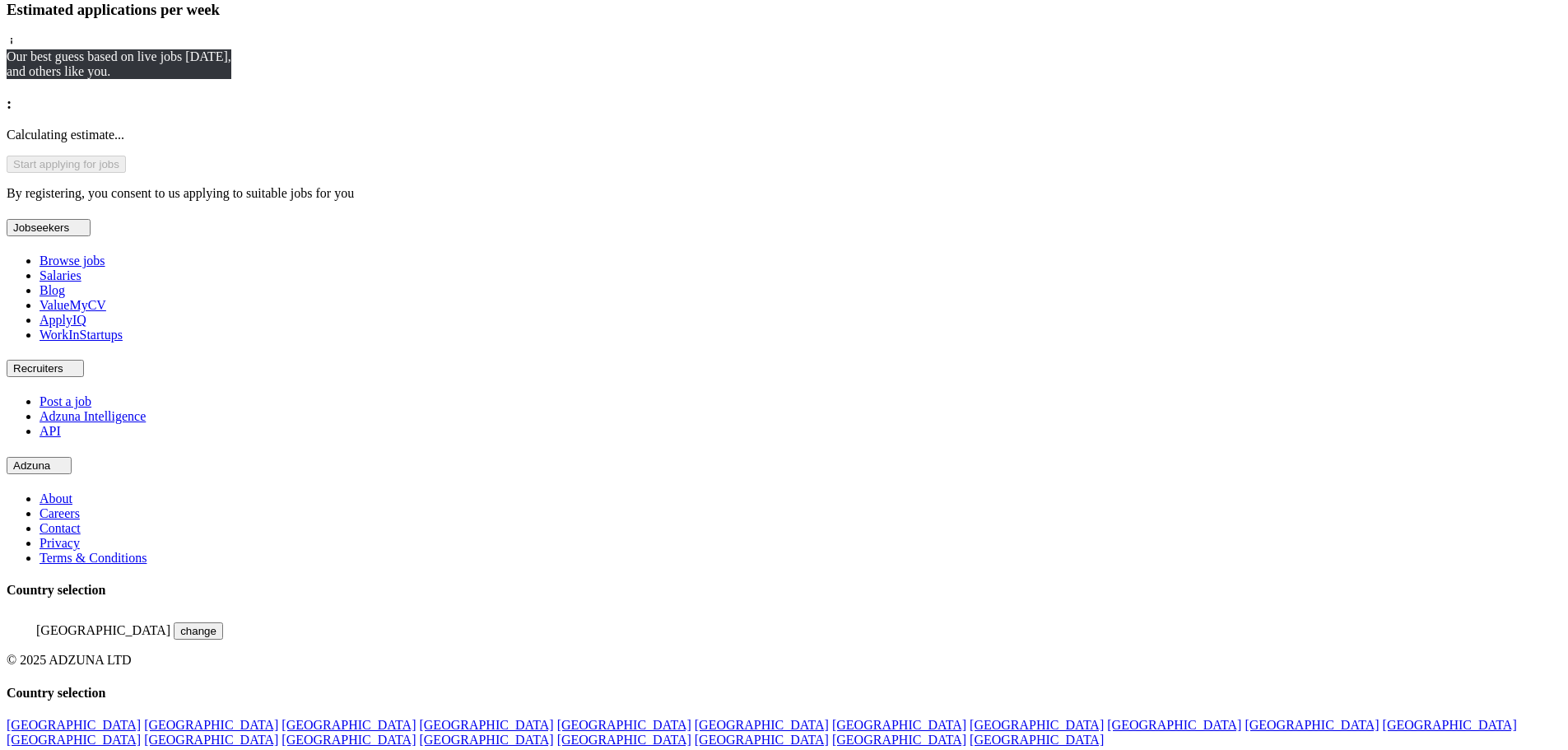
scroll to position [937, 0]
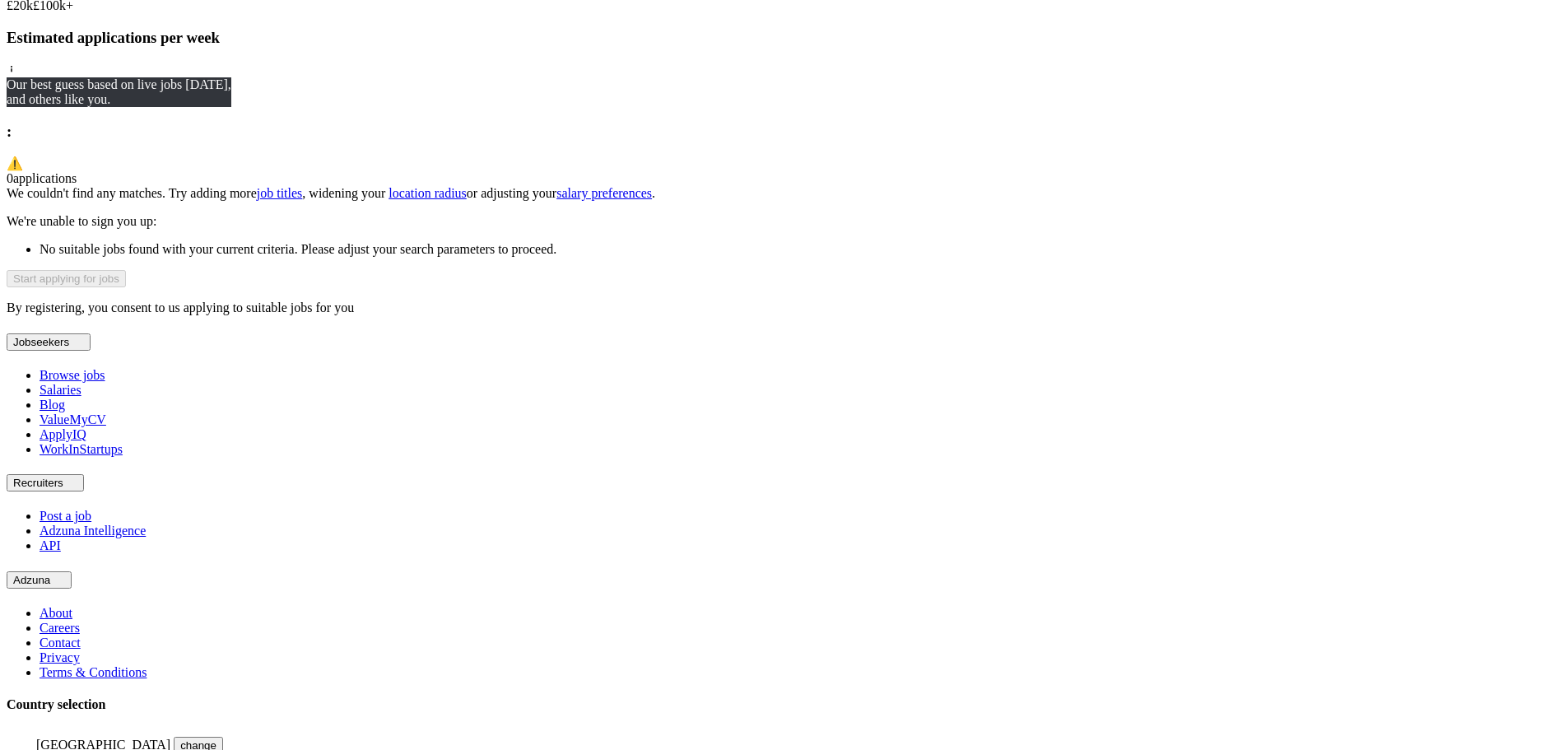
scroll to position [690, 0]
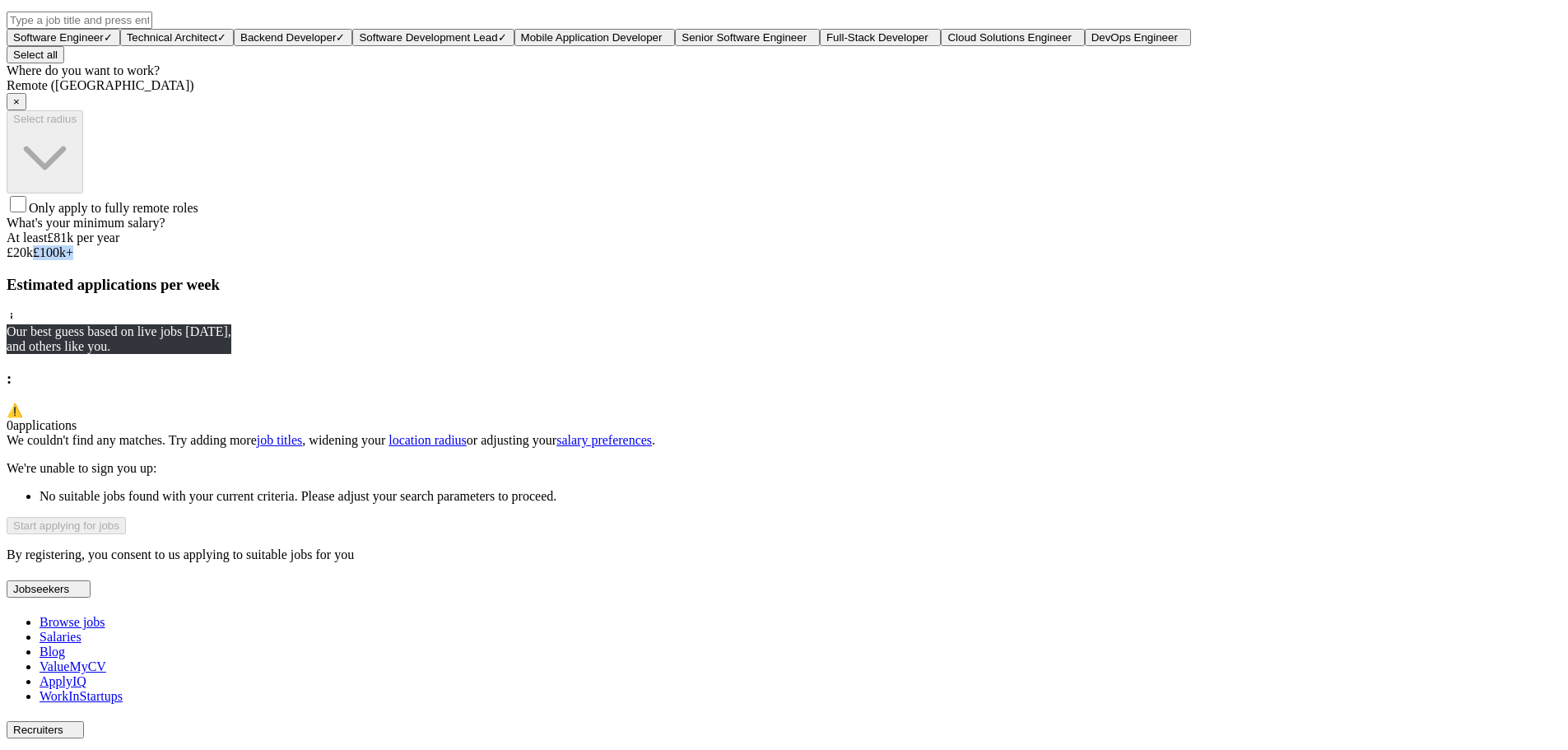
drag, startPoint x: 899, startPoint y: 543, endPoint x: 1039, endPoint y: 557, distance: 140.7
click at [1038, 557] on div "Let ApplyIQ do the hard work of searching and applying for jobs. Just tell us w…" at bounding box center [784, 110] width 1555 height 903
click at [963, 261] on div "What's your minimum salary? At least £ 81k per year £ 20 k £ 100 k+" at bounding box center [784, 238] width 1555 height 44
click at [956, 245] on div at bounding box center [784, 245] width 1555 height 0
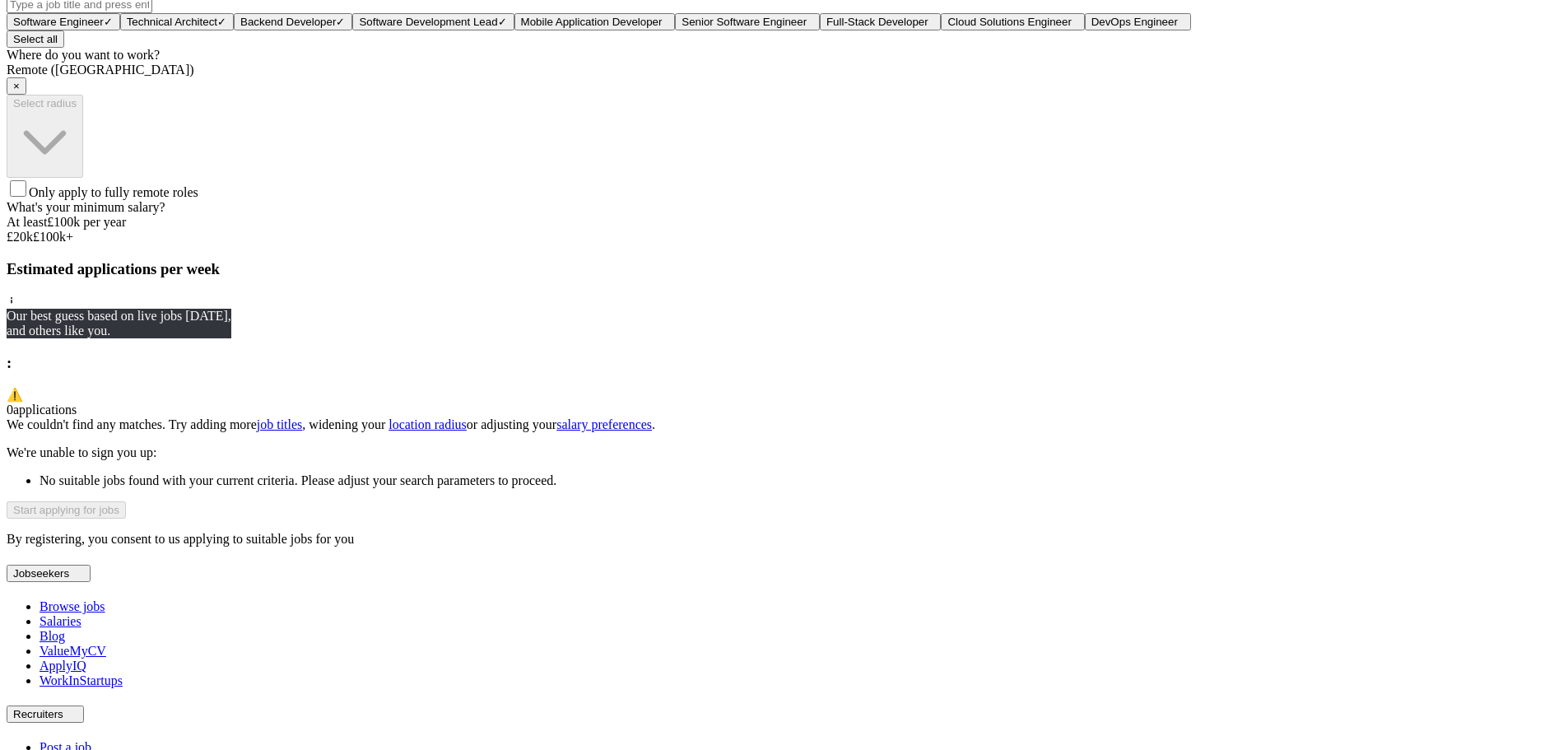
scroll to position [607, 0]
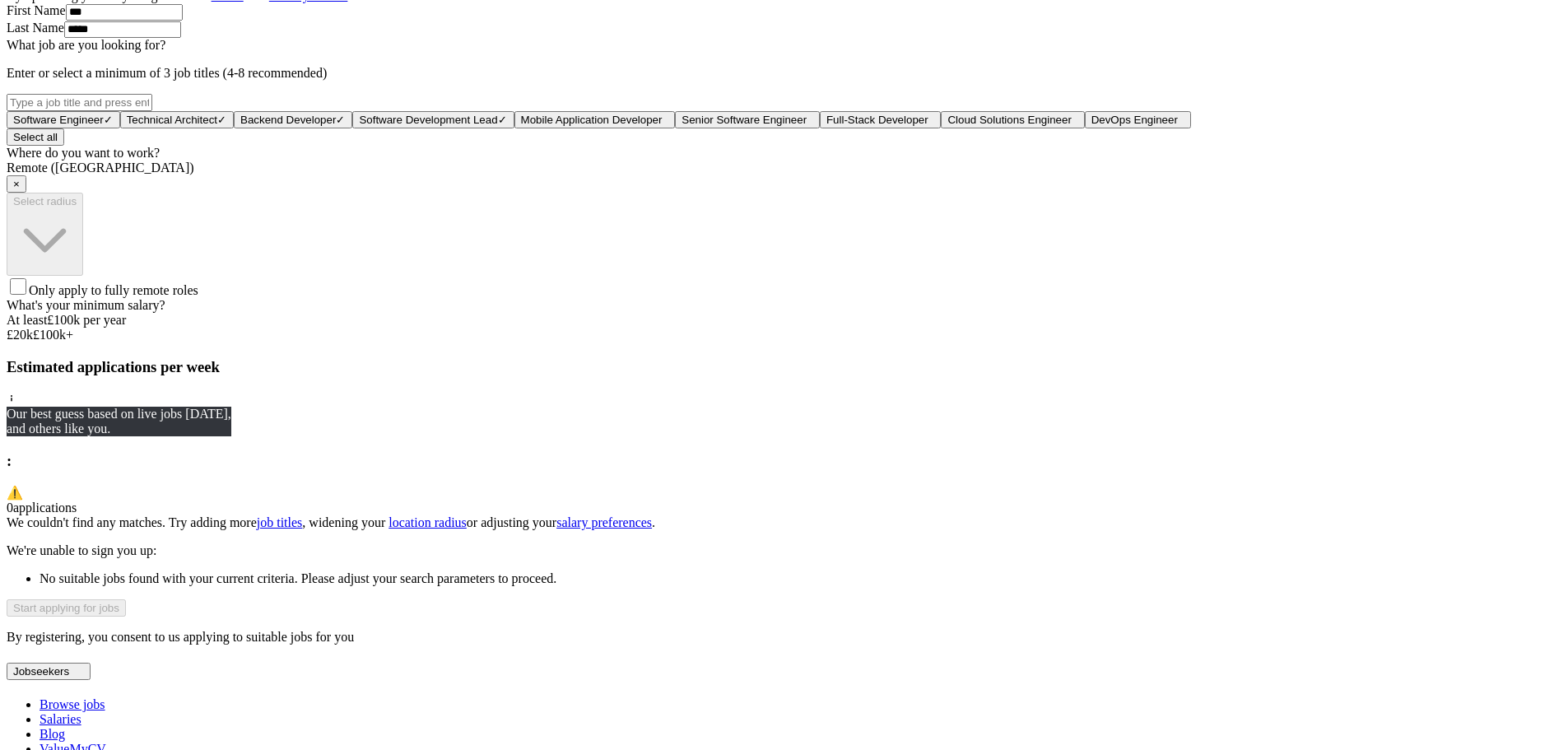
click at [198, 297] on span "Only apply to fully remote roles" at bounding box center [113, 290] width 170 height 14
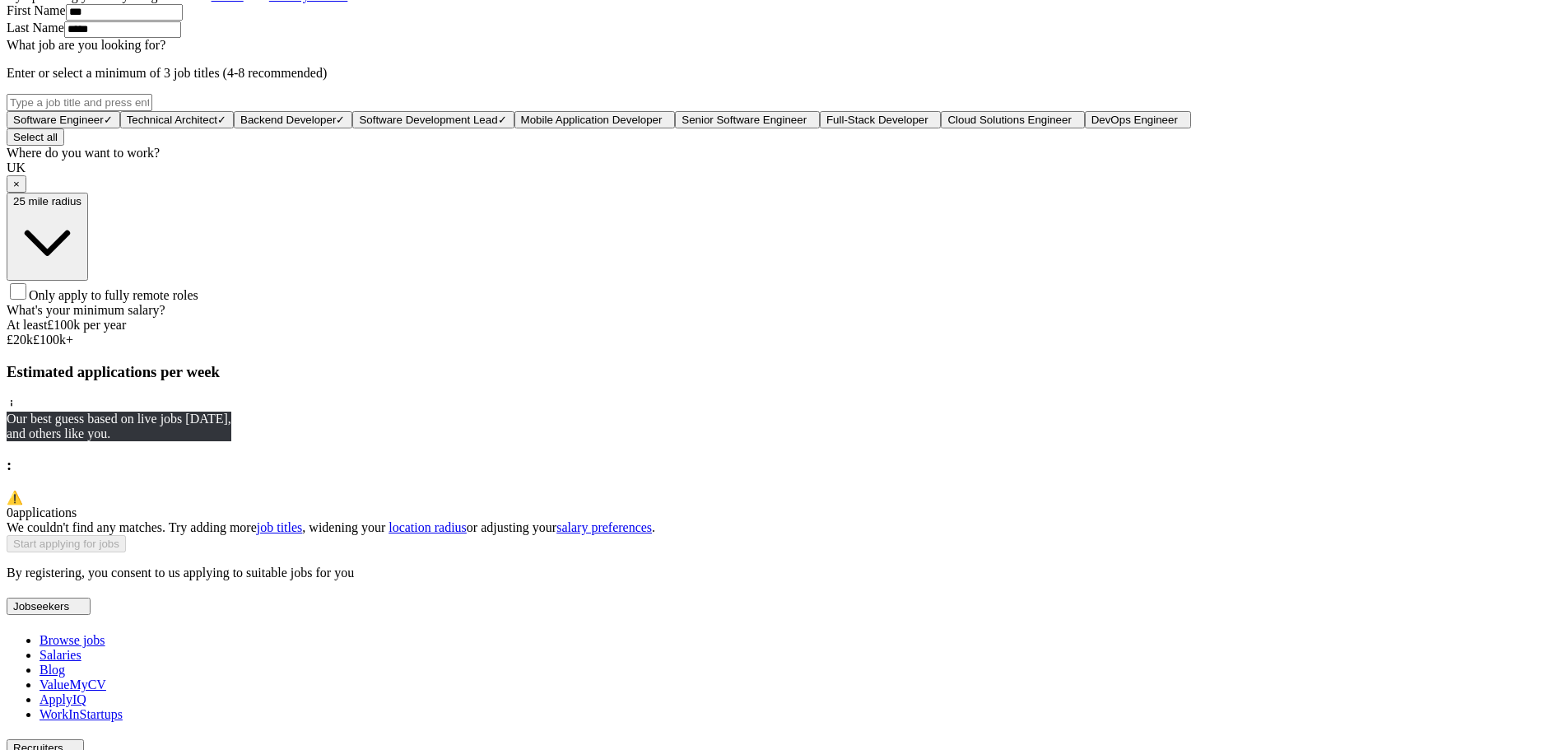
click at [198, 302] on span "Only apply to fully remote roles" at bounding box center [113, 295] width 170 height 14
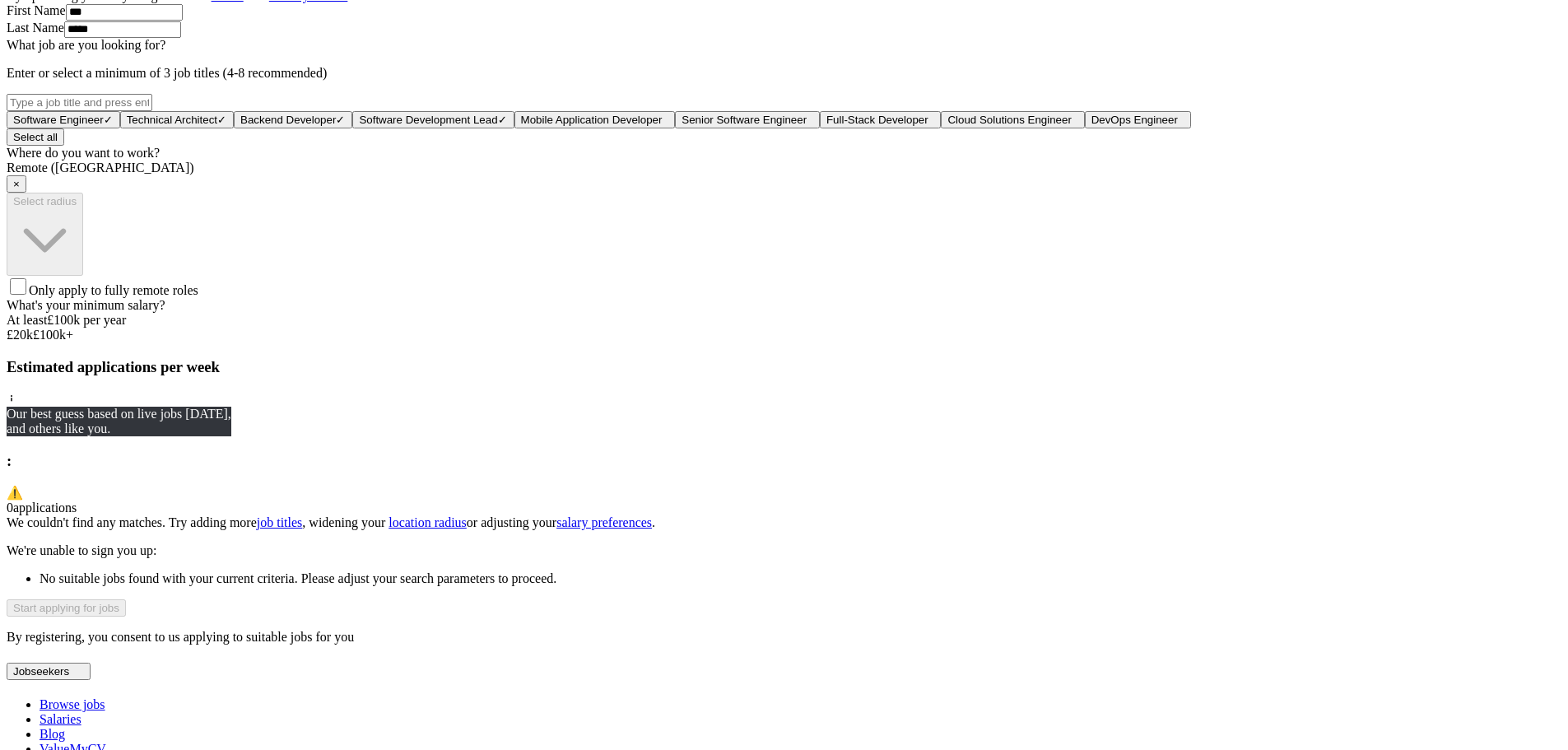
scroll to position [937, 0]
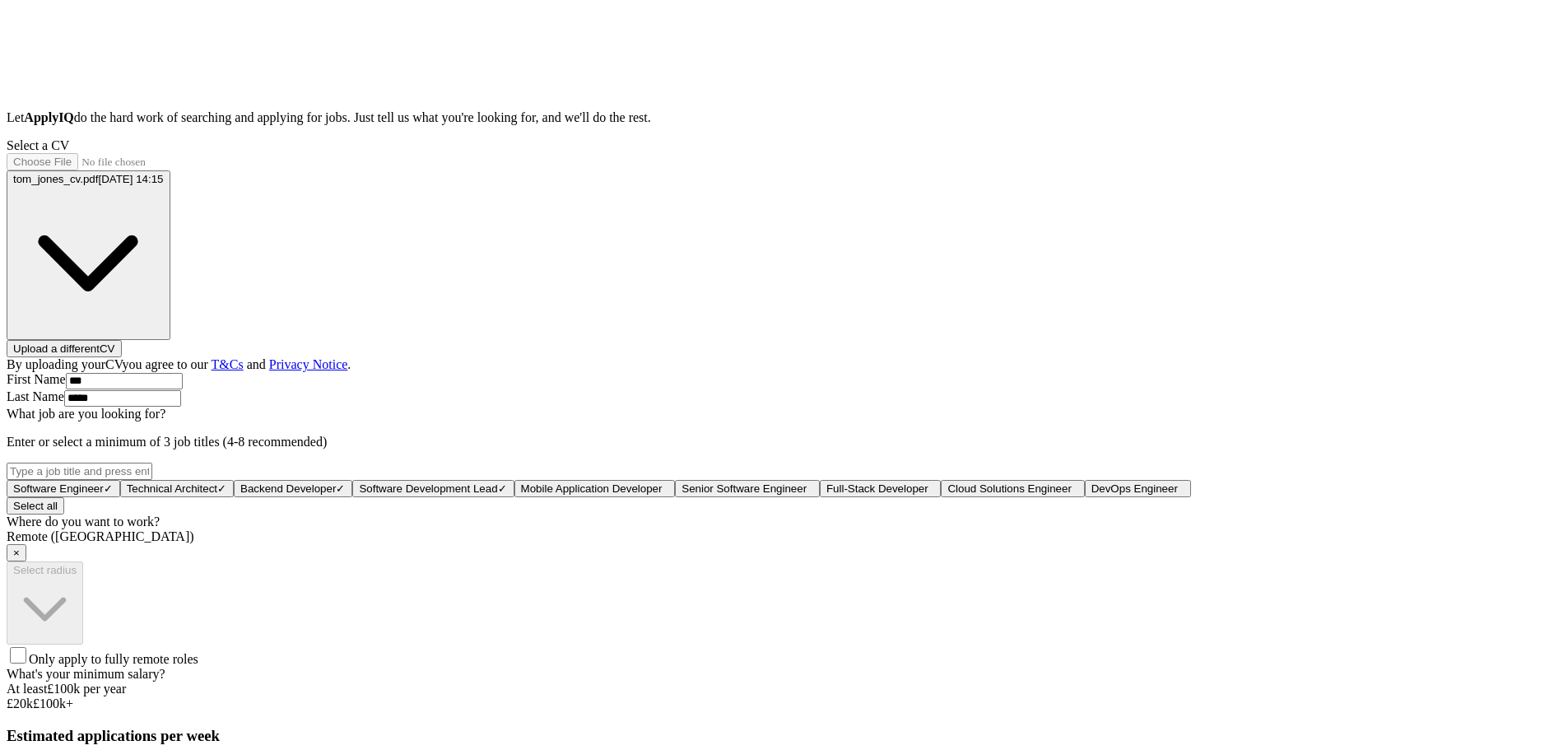
scroll to position [854, 0]
